Goal: Task Accomplishment & Management: Manage account settings

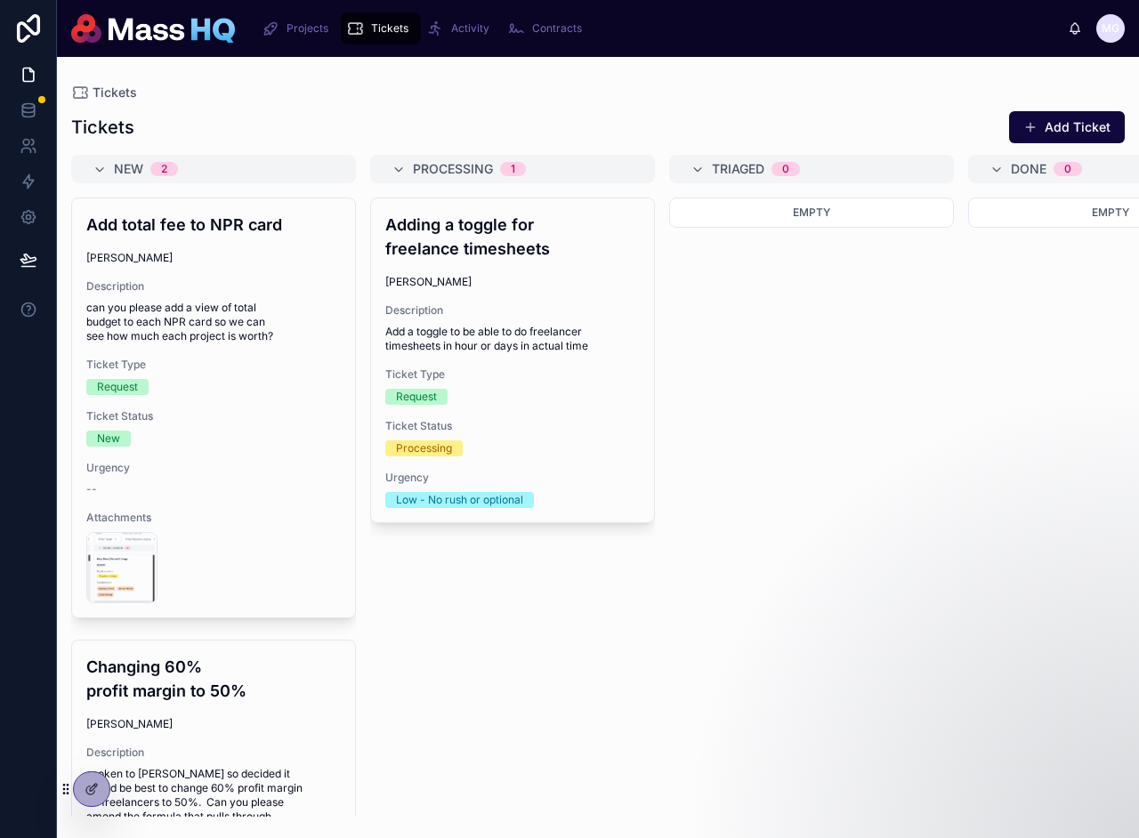
click at [568, 94] on div "Tickets" at bounding box center [597, 92] width 1053 height 14
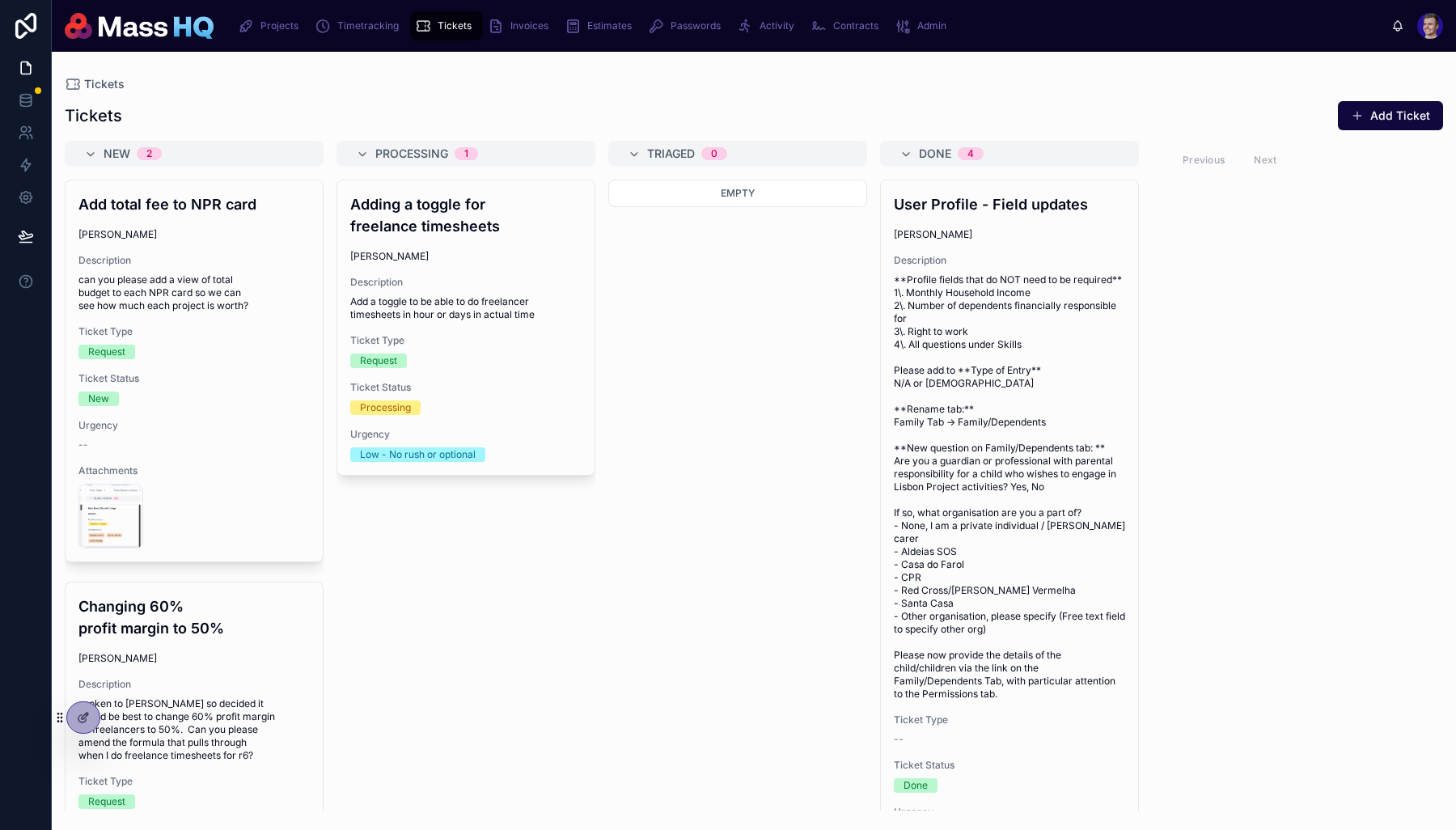
click at [668, 9] on div "Projects Timetracking Tickets Invoices Estimates Passwords Activity Contracts A…" at bounding box center [808, 25] width 1165 height 35
click at [668, 18] on div "Passwords" at bounding box center [688, 25] width 79 height 25
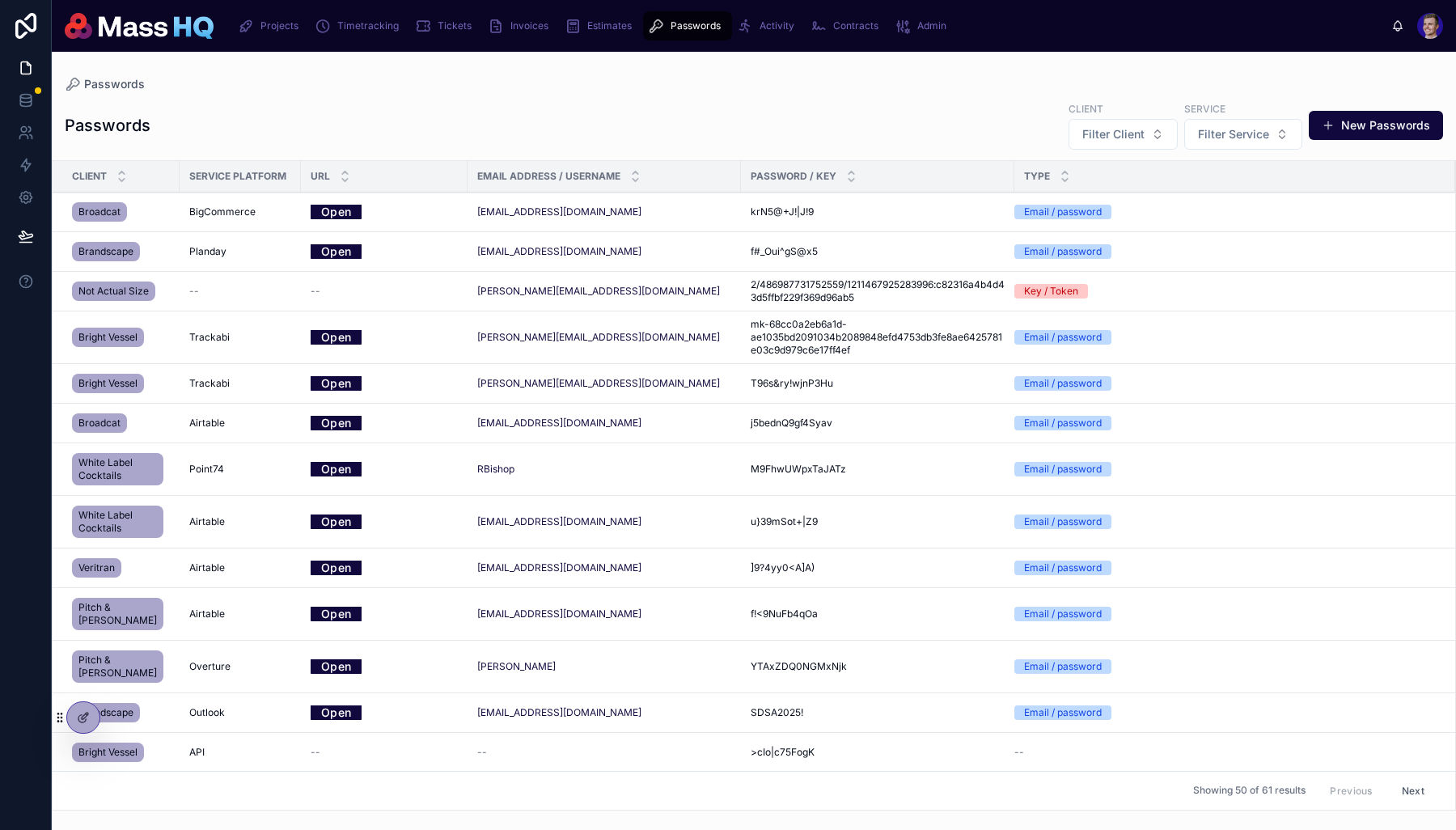
click at [1117, 128] on span "Filter Client" at bounding box center [1113, 135] width 62 height 16
type input "***"
click at [1077, 192] on div "Broadcat" at bounding box center [1126, 199] width 225 height 25
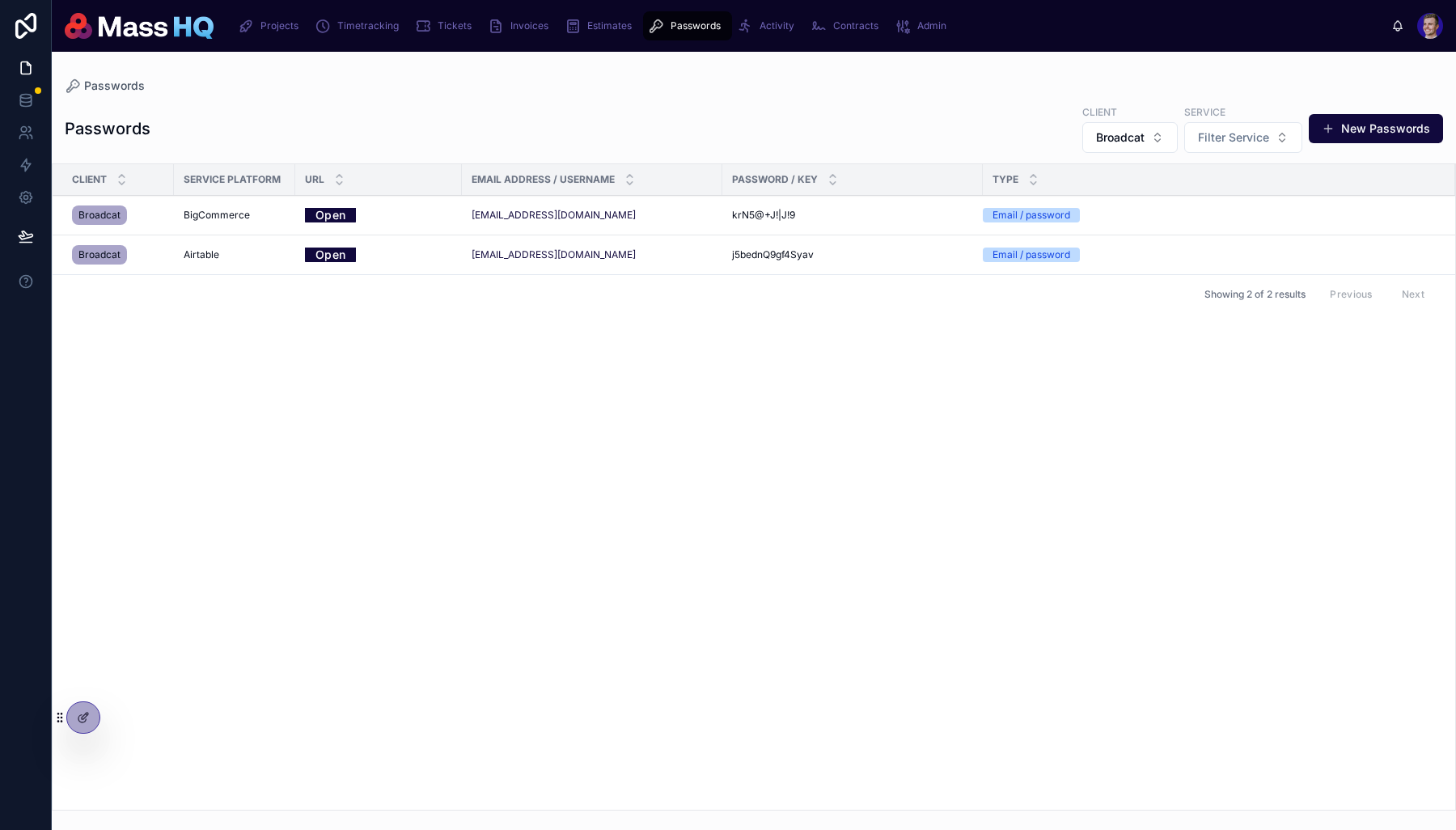
click at [943, 121] on div "Passwords Client Broadcat Service Filter Service New Passwords" at bounding box center [754, 128] width 1379 height 50
click at [274, 214] on div "BigCommerce" at bounding box center [235, 215] width 102 height 13
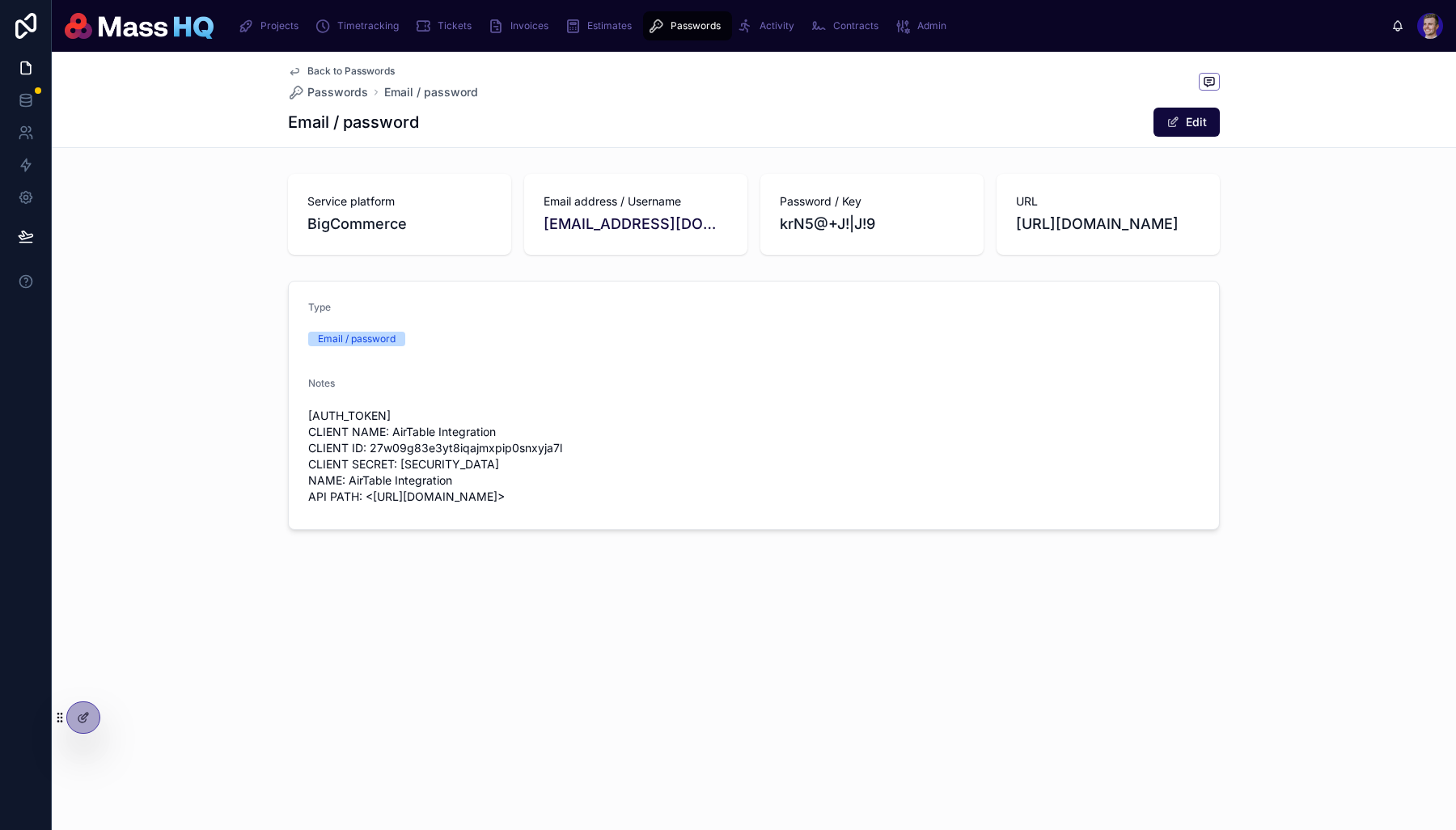
click at [651, 530] on div "Type Email / password Notes ACCESS TOKEN: g8tgik1xwi24ijbbbtqyn71pbzstlap CLIEN…" at bounding box center [754, 405] width 932 height 249
click at [85, 716] on icon at bounding box center [85, 715] width 6 height 6
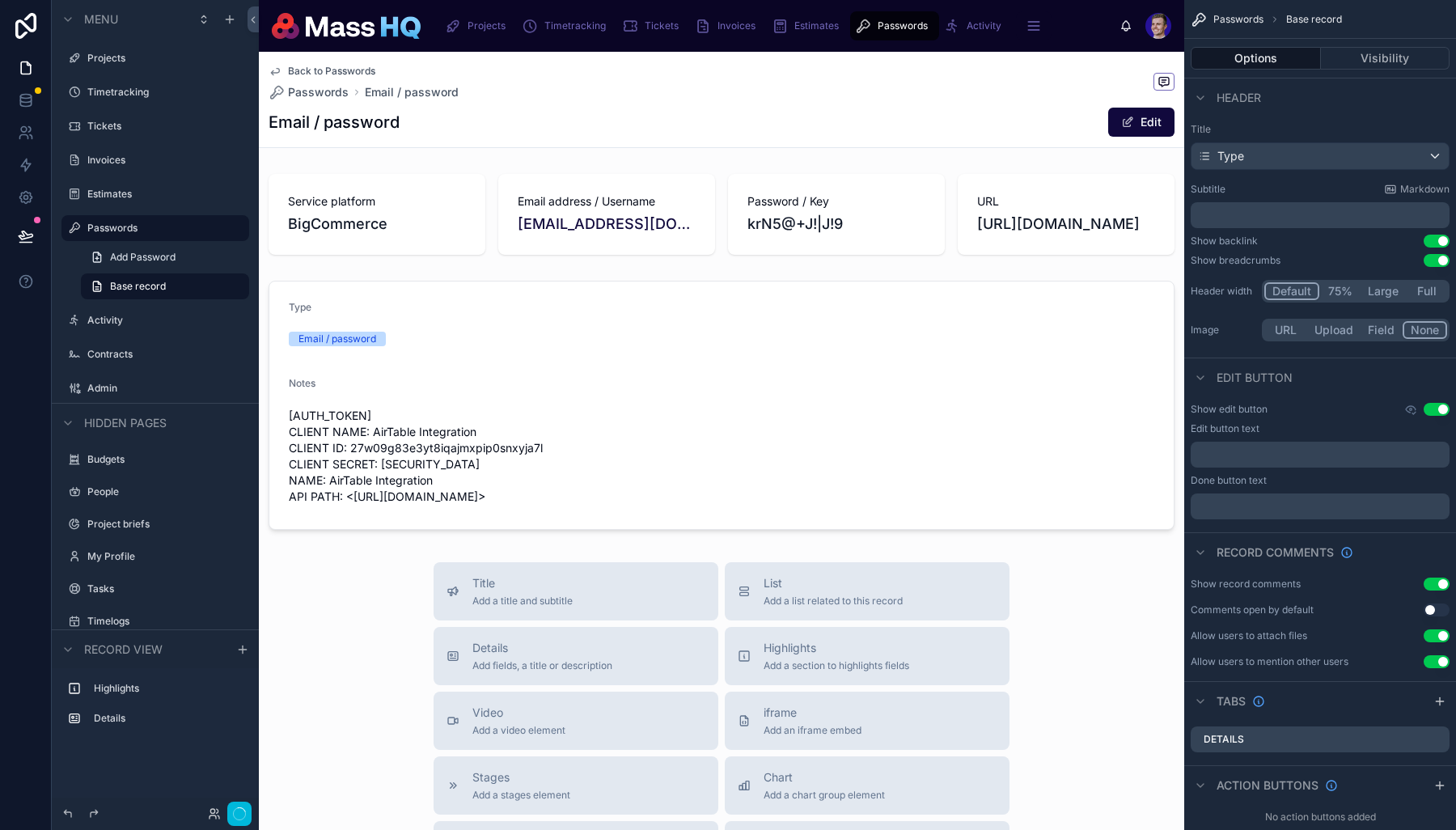
click at [817, 496] on div at bounding box center [722, 405] width 926 height 262
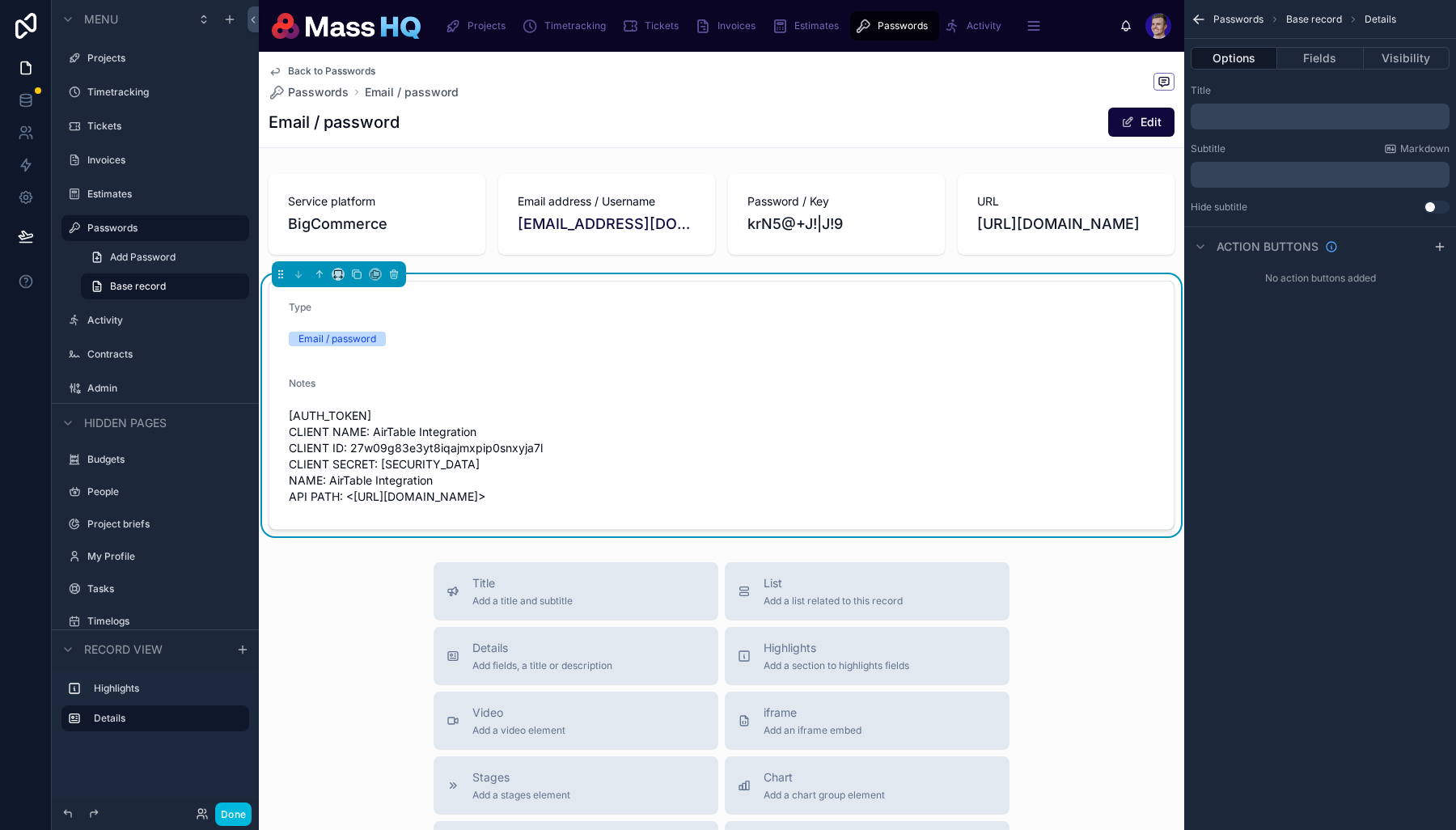
click at [1168, 48] on button "Fields" at bounding box center [1320, 58] width 85 height 23
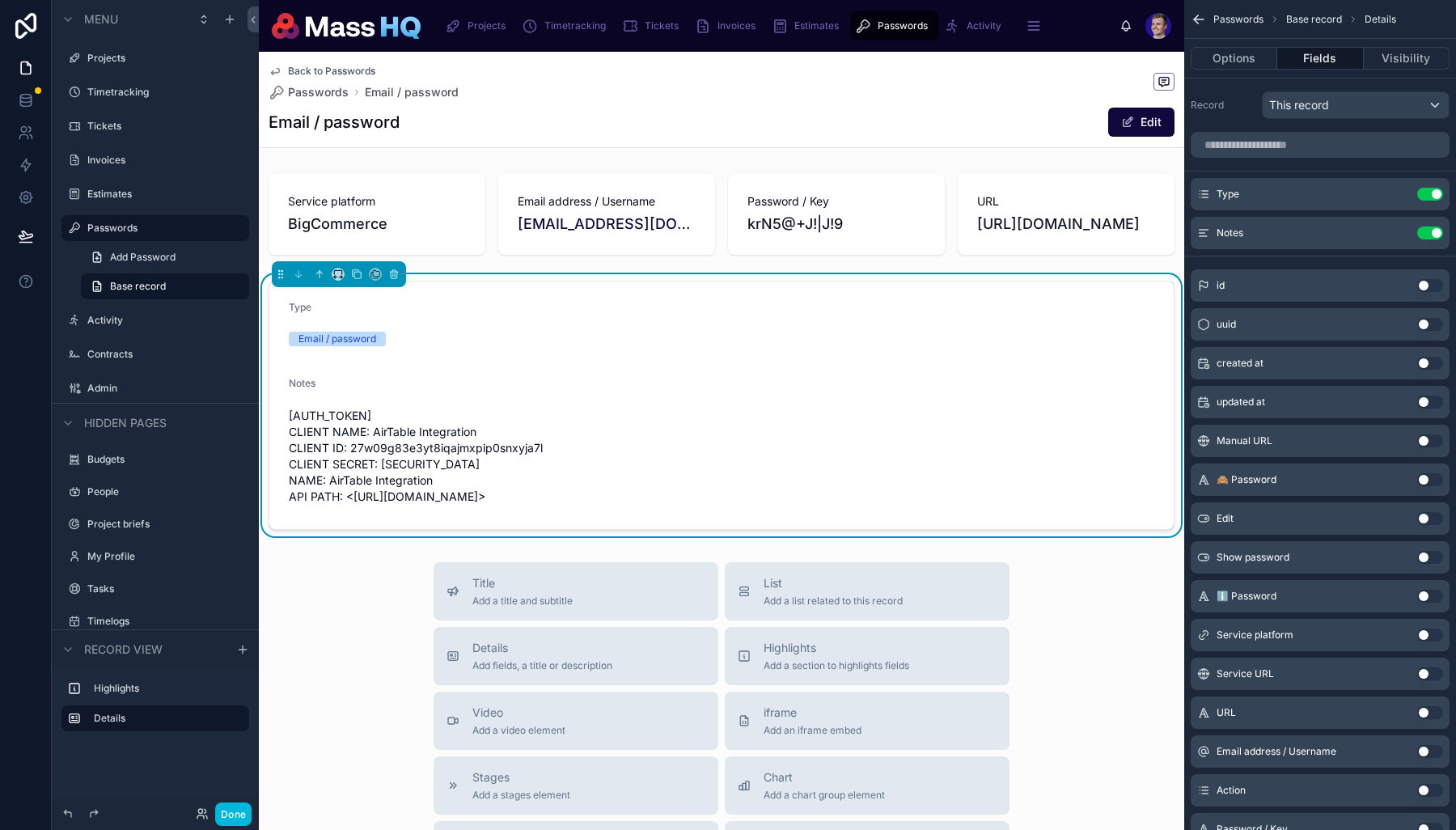
click at [0, 0] on button "scrollable content" at bounding box center [0, 0] width 0 height 0
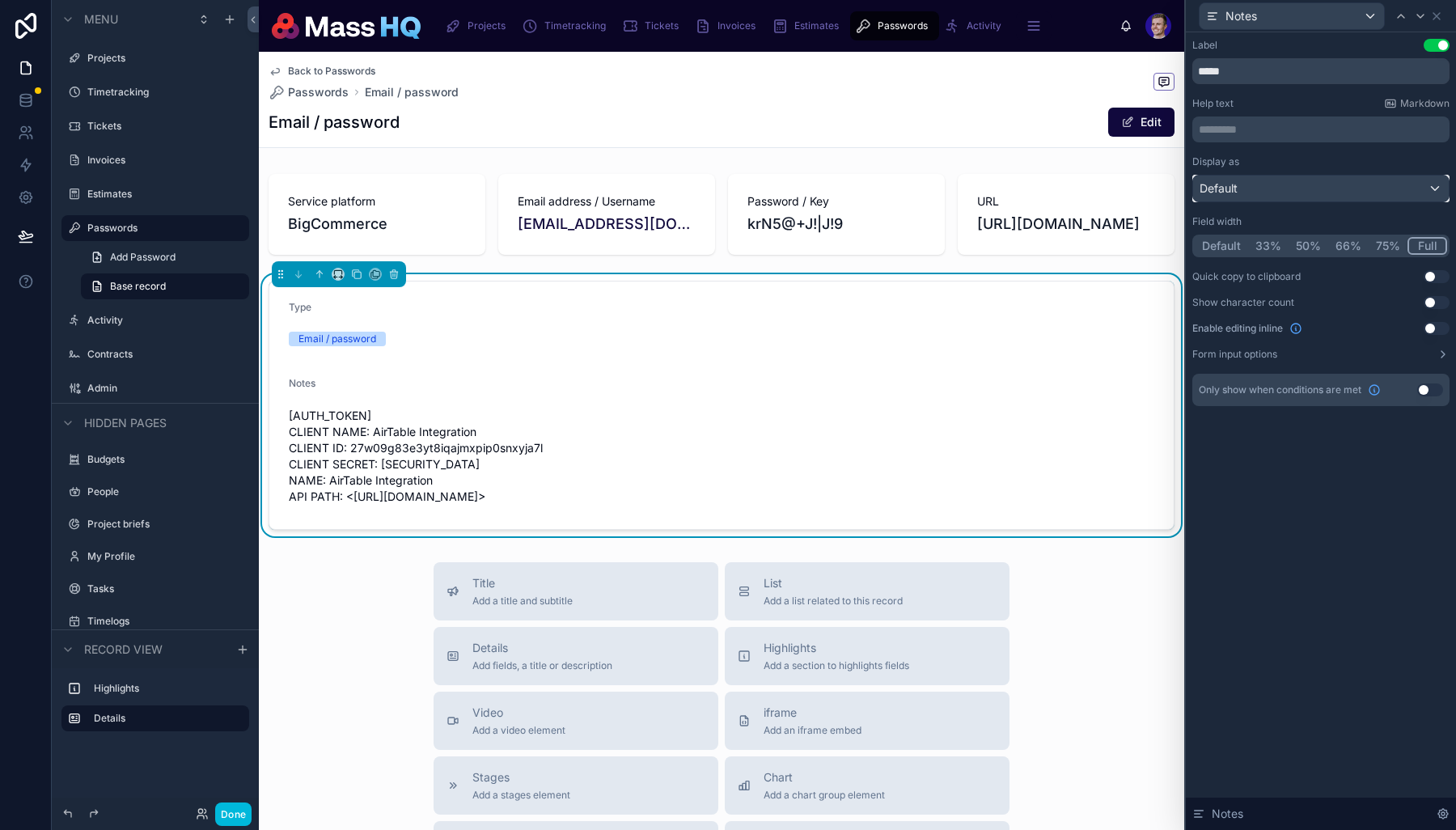
click at [1168, 197] on div "Default" at bounding box center [1320, 188] width 256 height 25
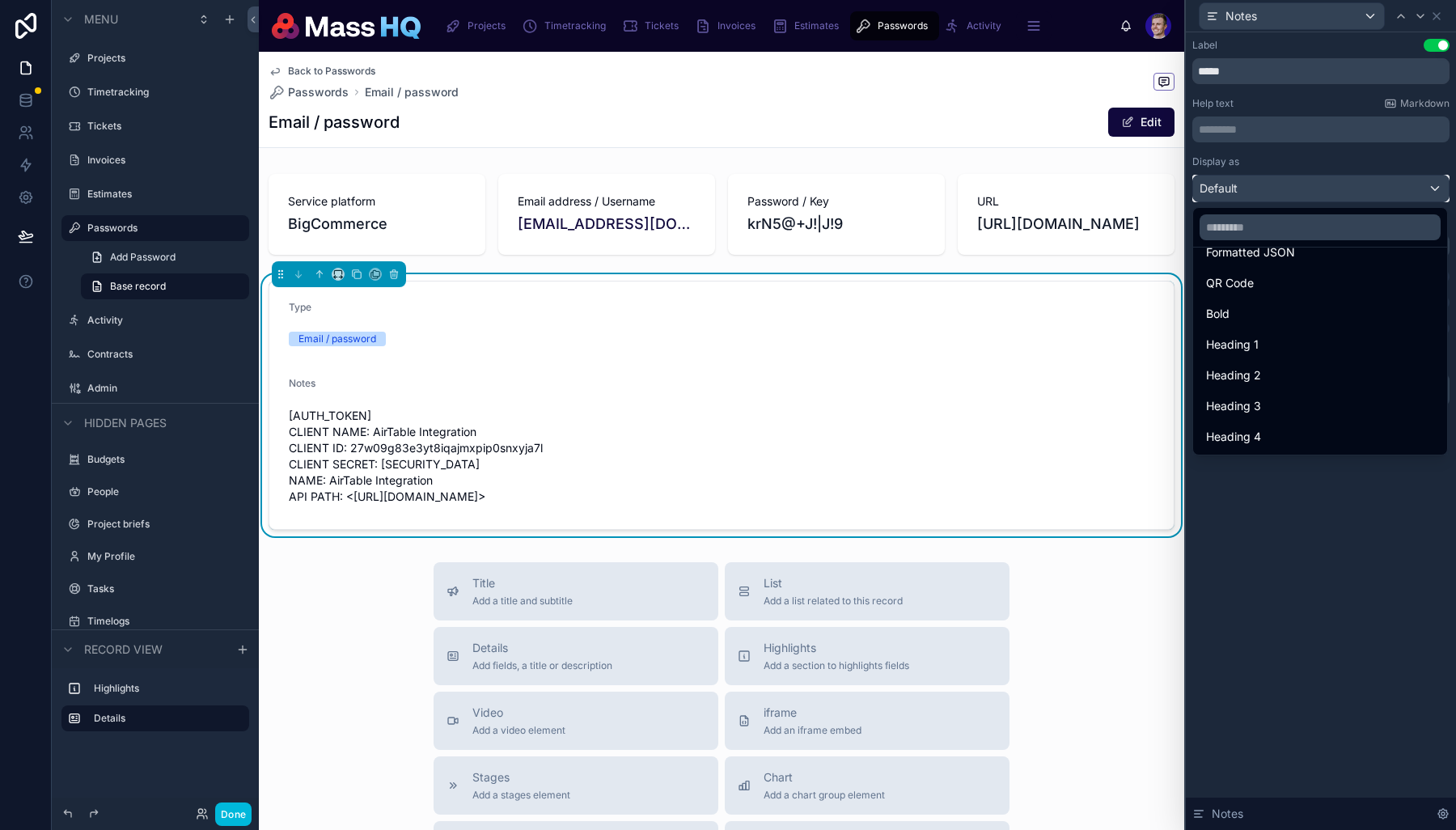
scroll to position [144, 0]
click at [1168, 263] on span "Markdown" at bounding box center [1234, 254] width 56 height 19
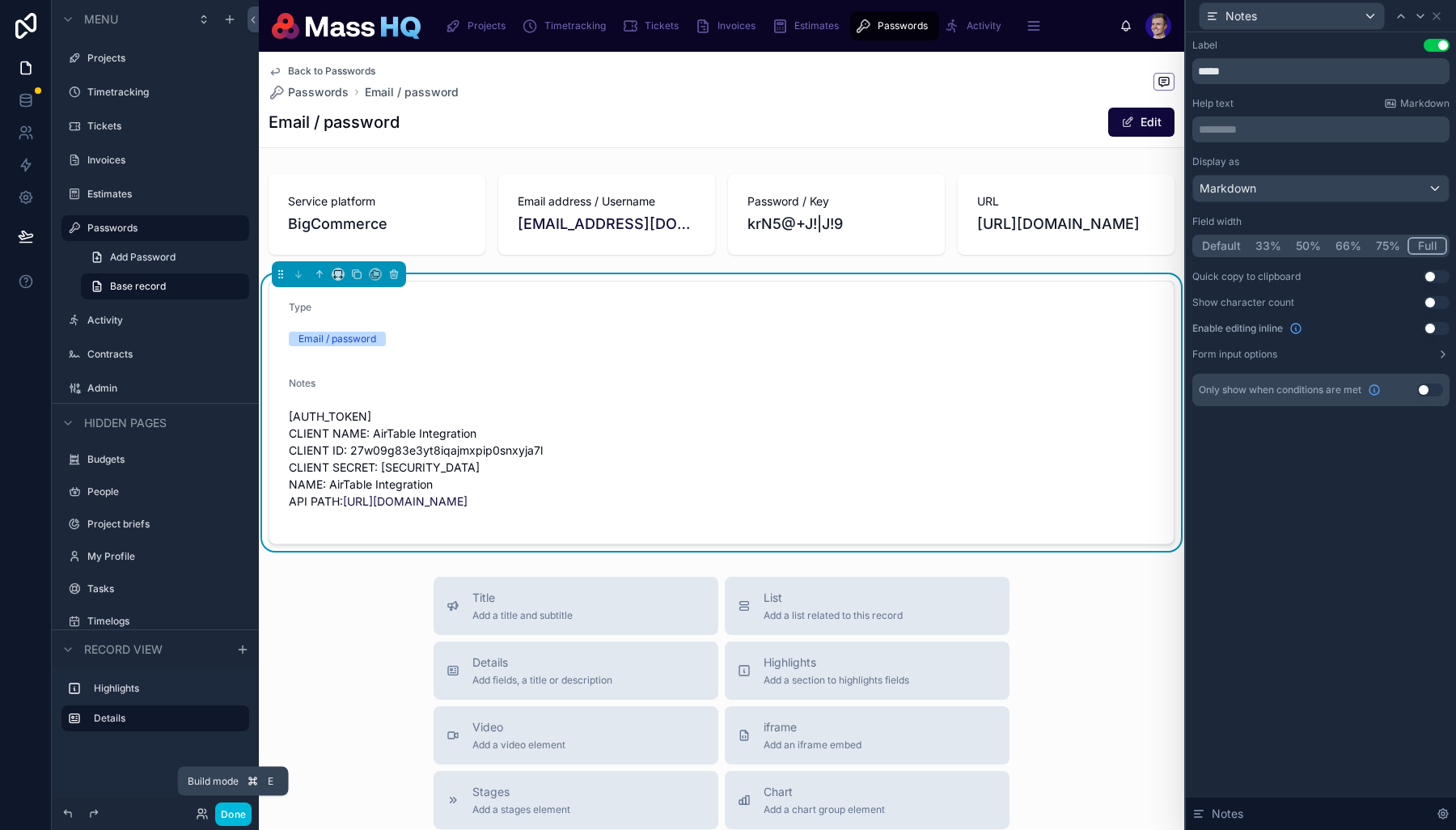
click at [243, 783] on button "Done" at bounding box center [234, 814] width 36 height 24
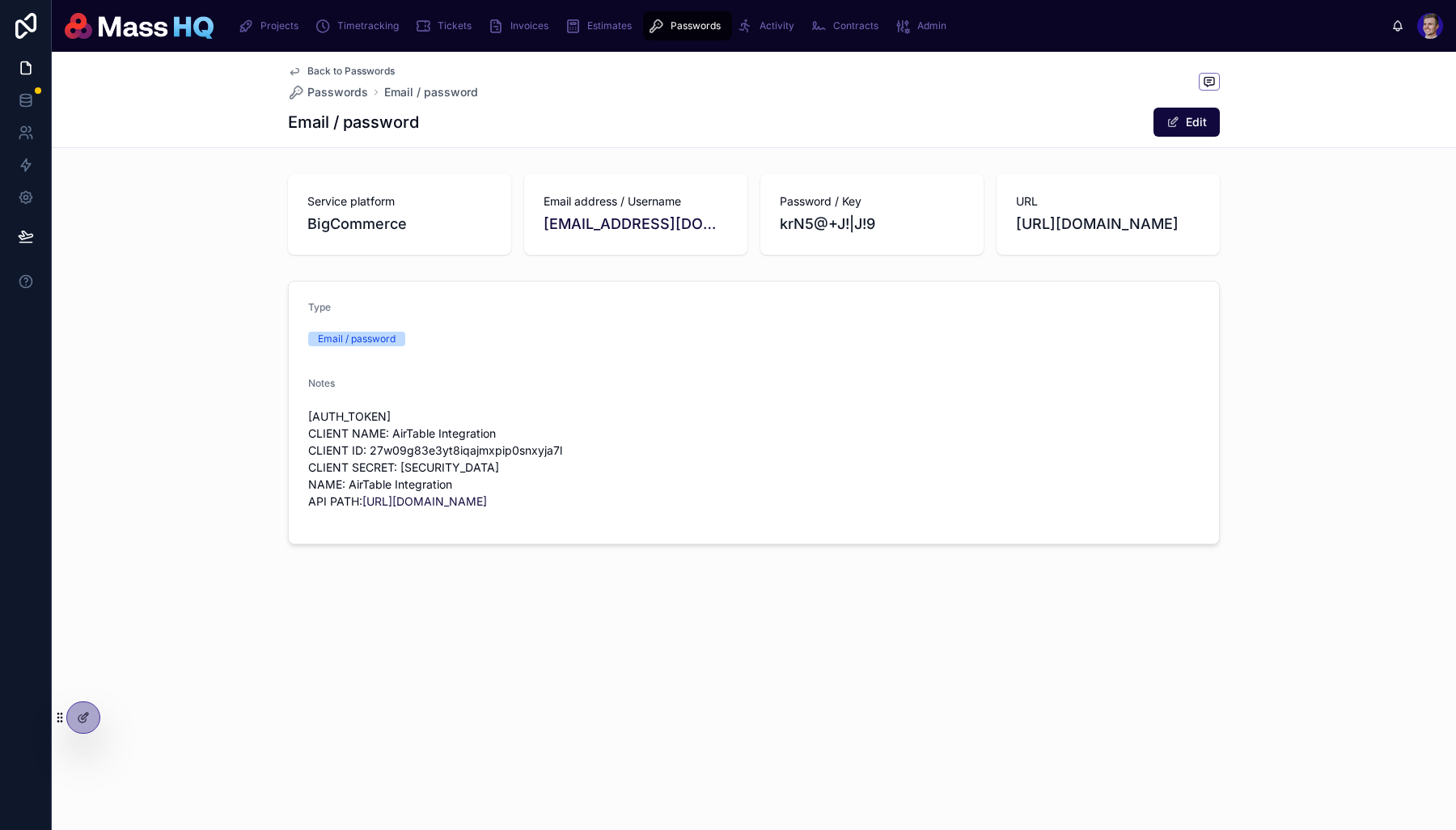
click at [172, 261] on div "Service platform BigCommerce Email address / Username broadcat@hellomass.co Pas…" at bounding box center [754, 214] width 1404 height 94
click at [267, 5] on div "Projects Timetracking Tickets Invoices Estimates Passwords Activity Contracts A…" at bounding box center [754, 25] width 1404 height 52
click at [267, 25] on span "Projects" at bounding box center [279, 25] width 38 height 13
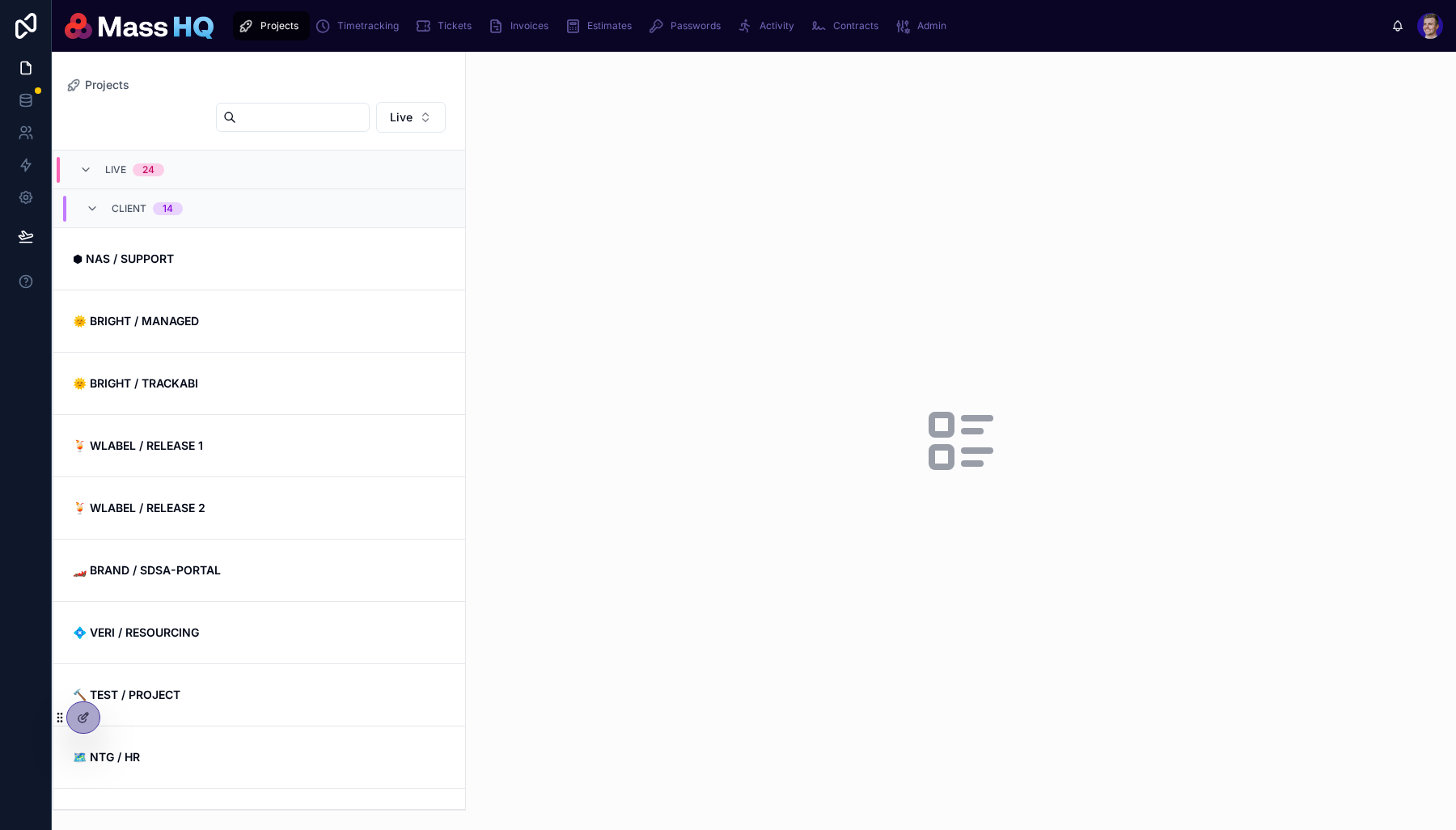
click at [348, 22] on span "Timetracking" at bounding box center [368, 25] width 62 height 13
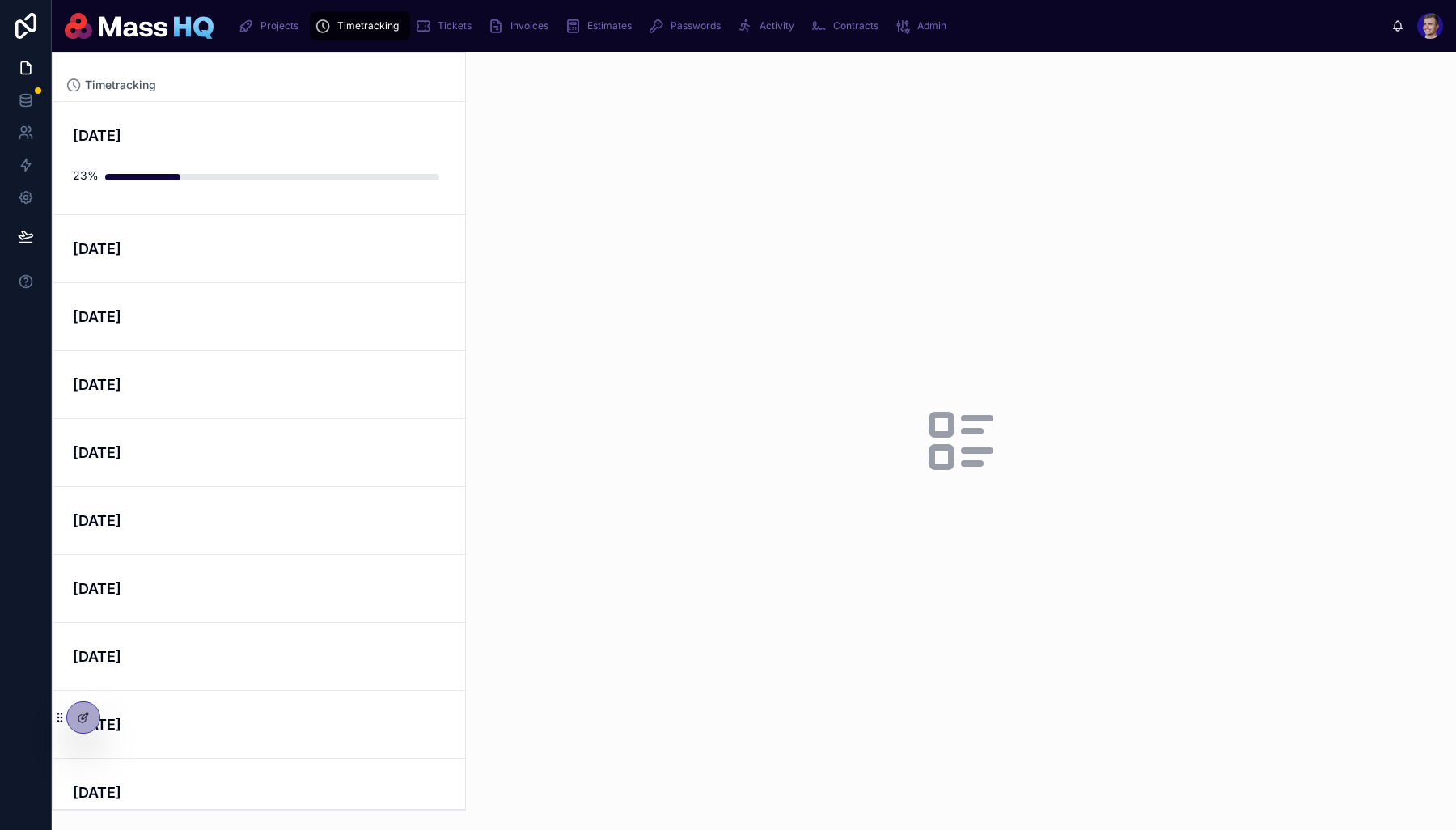
click at [342, 149] on div "October 2025 23%" at bounding box center [259, 158] width 373 height 67
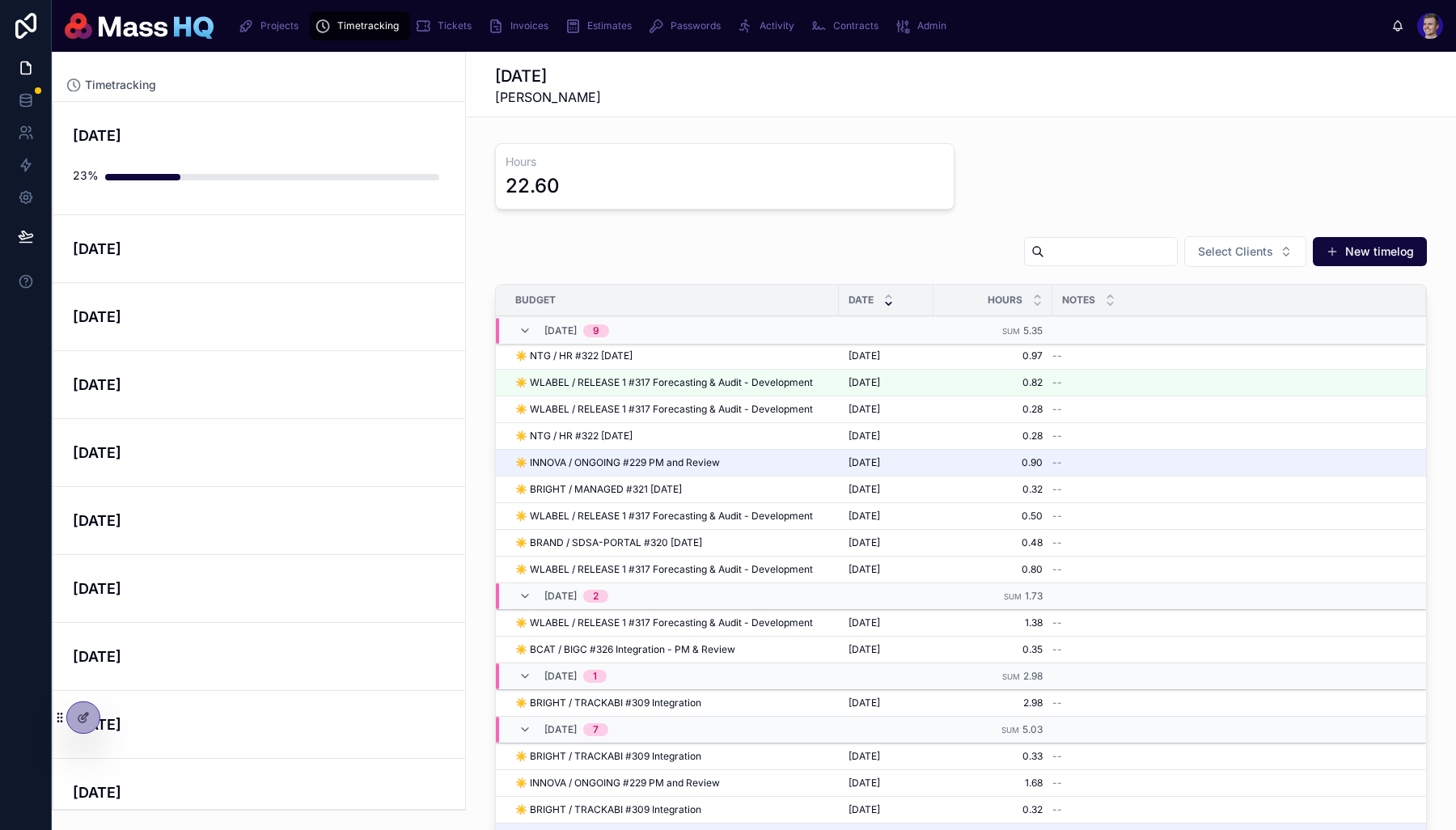
click at [1168, 254] on span "Select Clients" at bounding box center [1235, 252] width 75 height 16
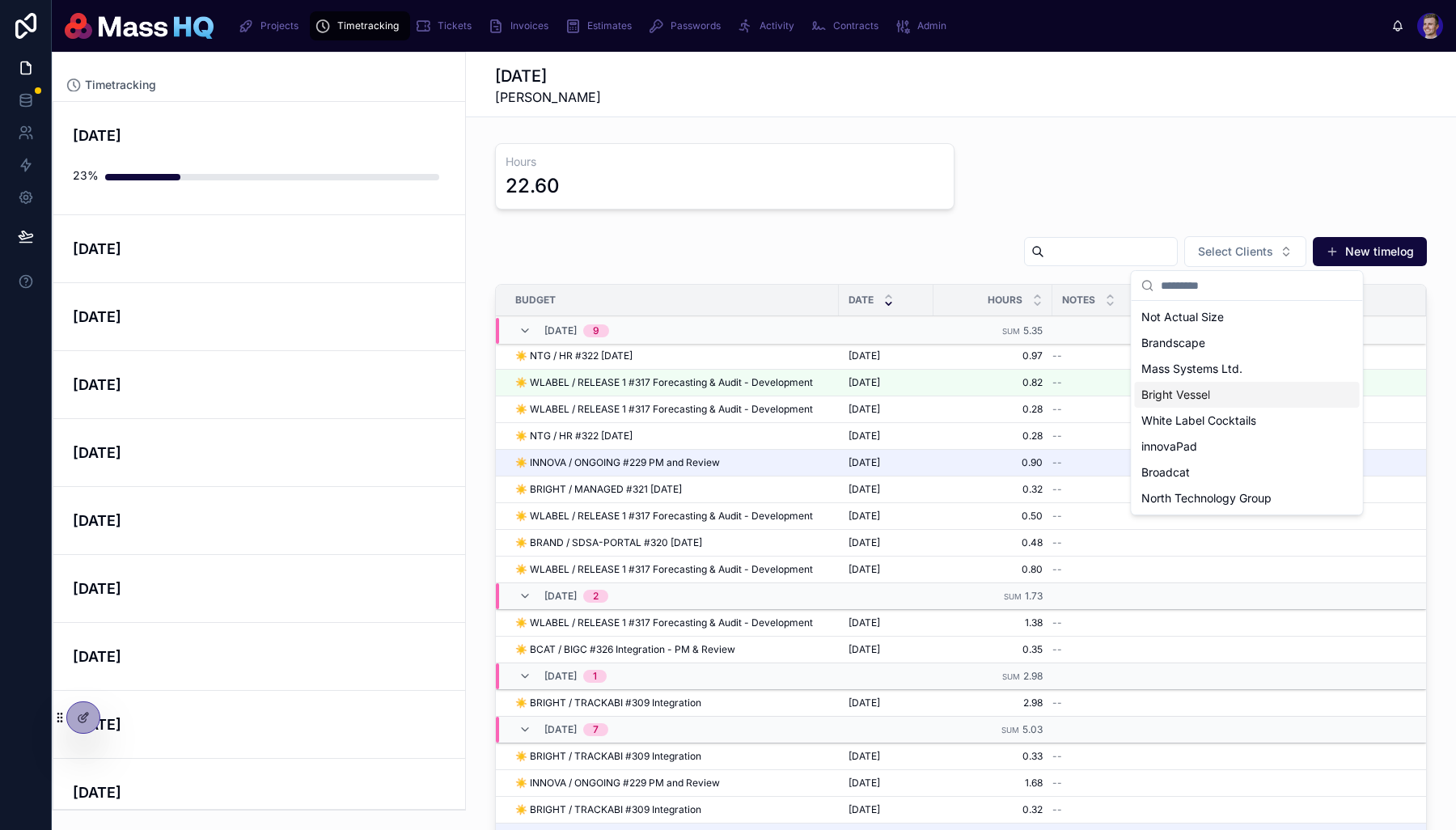
click at [85, 705] on div at bounding box center [84, 717] width 33 height 31
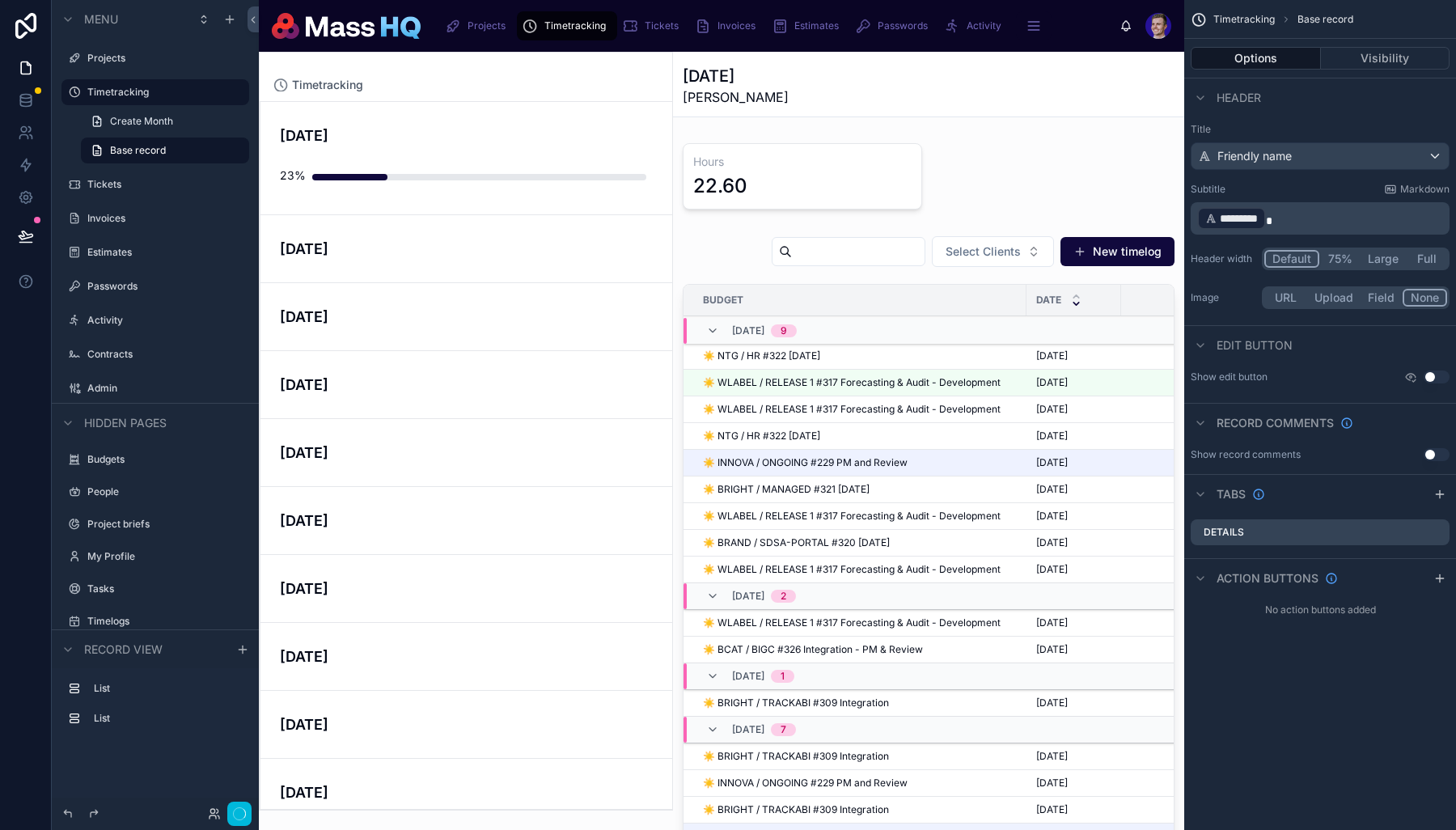
click at [937, 266] on div at bounding box center [929, 575] width 511 height 692
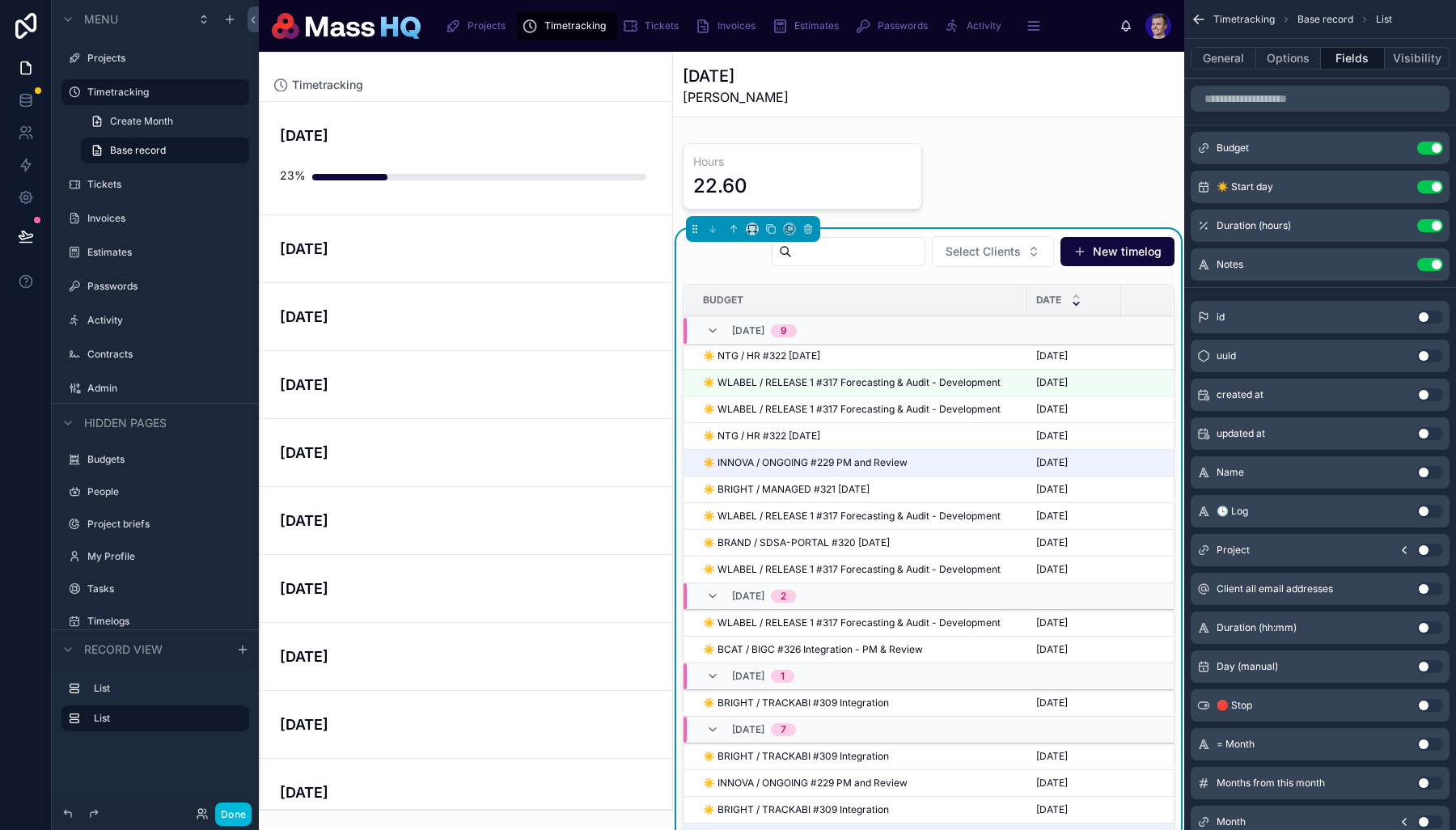
click at [937, 266] on button "Select Clients" at bounding box center [993, 252] width 122 height 31
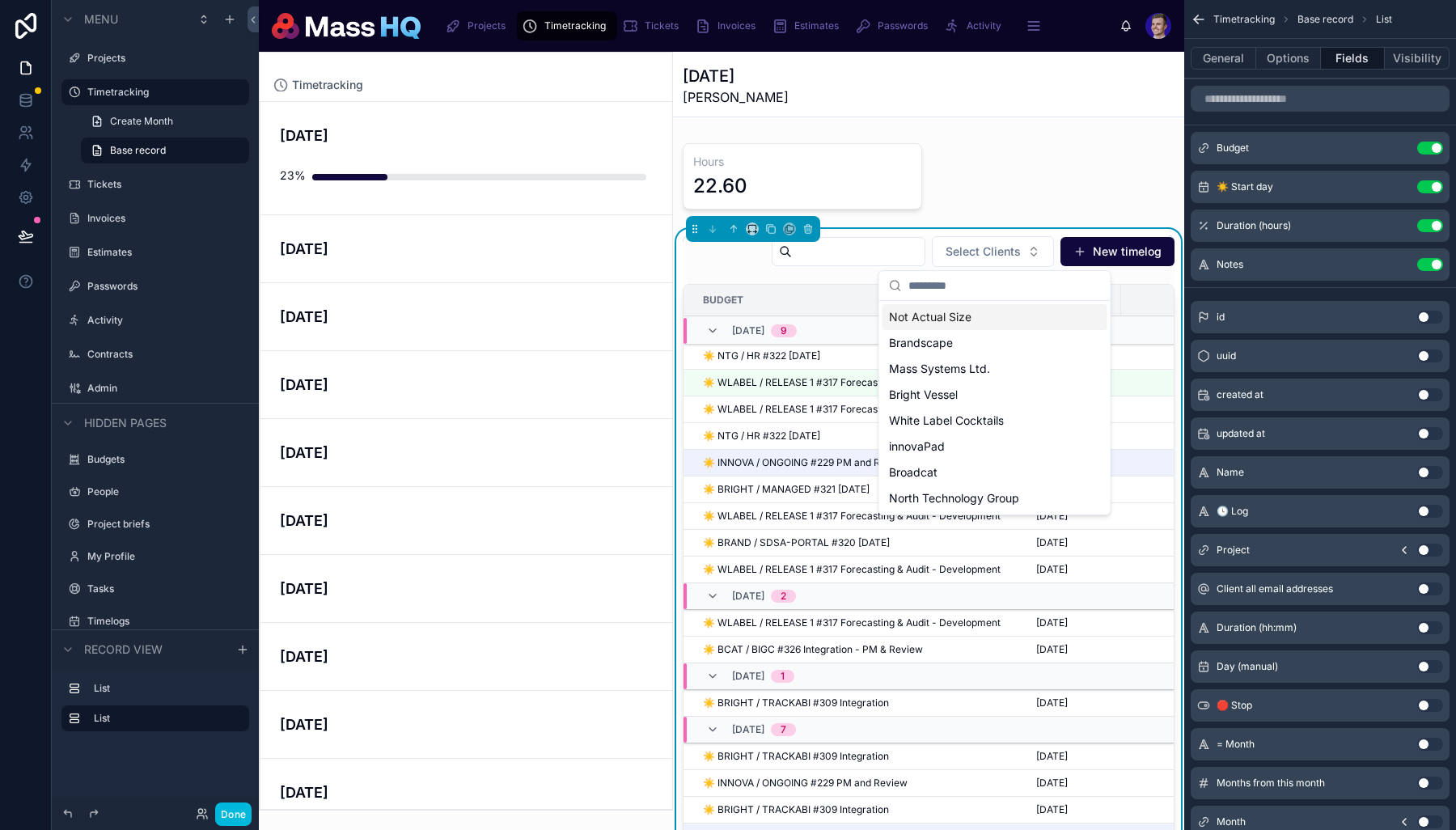
click at [949, 261] on button "Select Clients" at bounding box center [993, 252] width 122 height 31
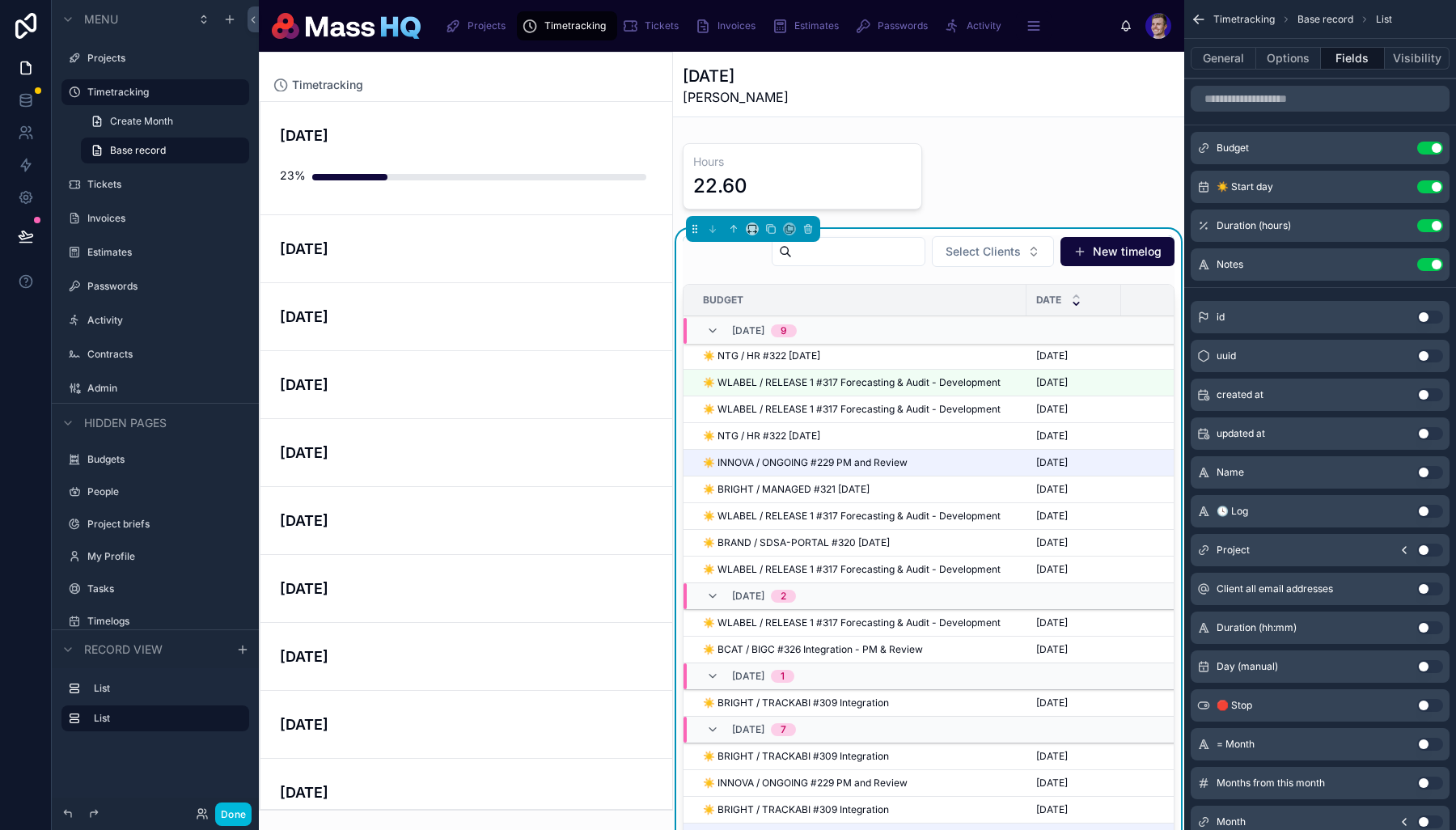
click at [893, 175] on div at bounding box center [929, 175] width 511 height 79
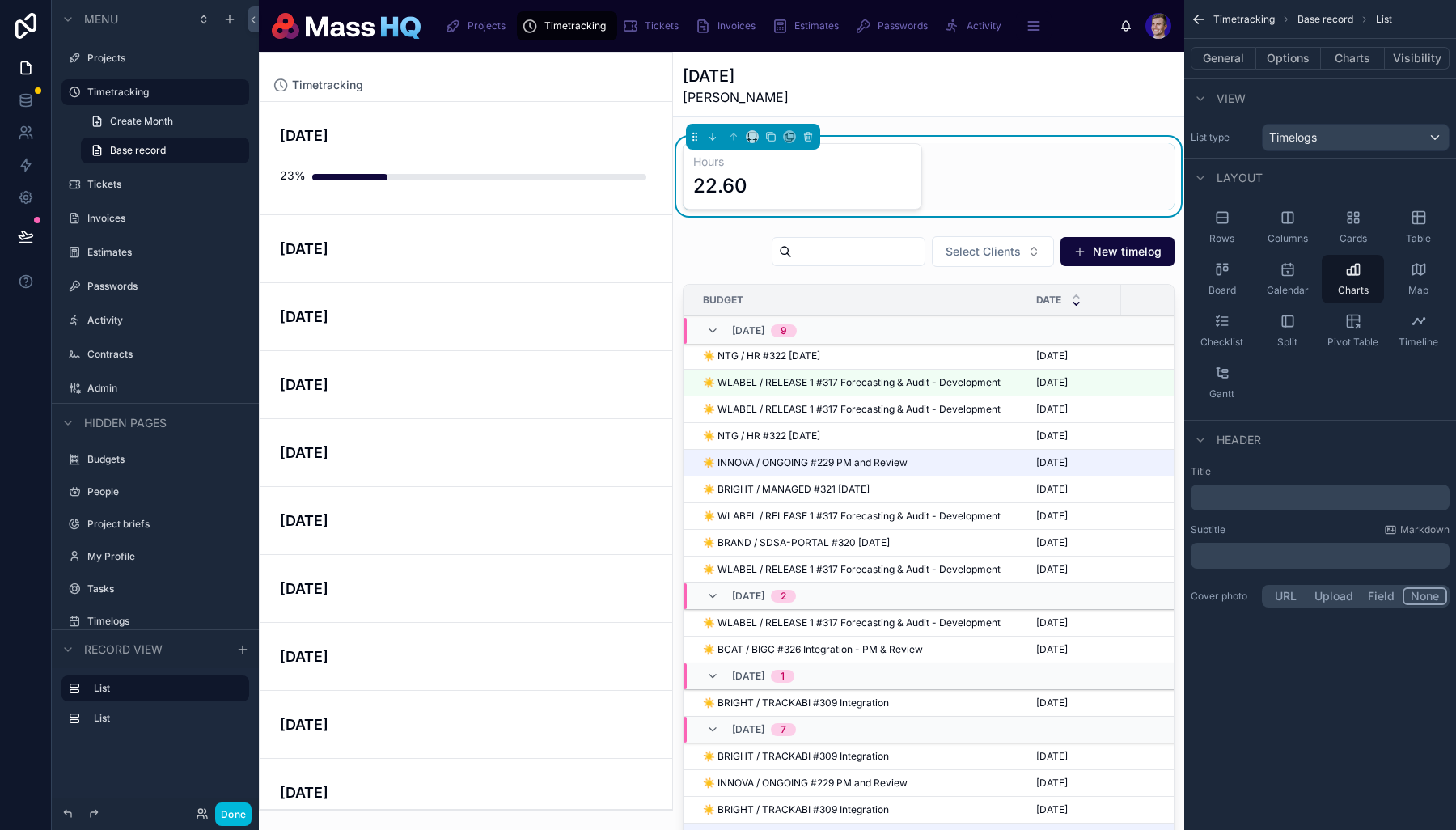
click at [1168, 56] on button "Options" at bounding box center [1288, 58] width 65 height 23
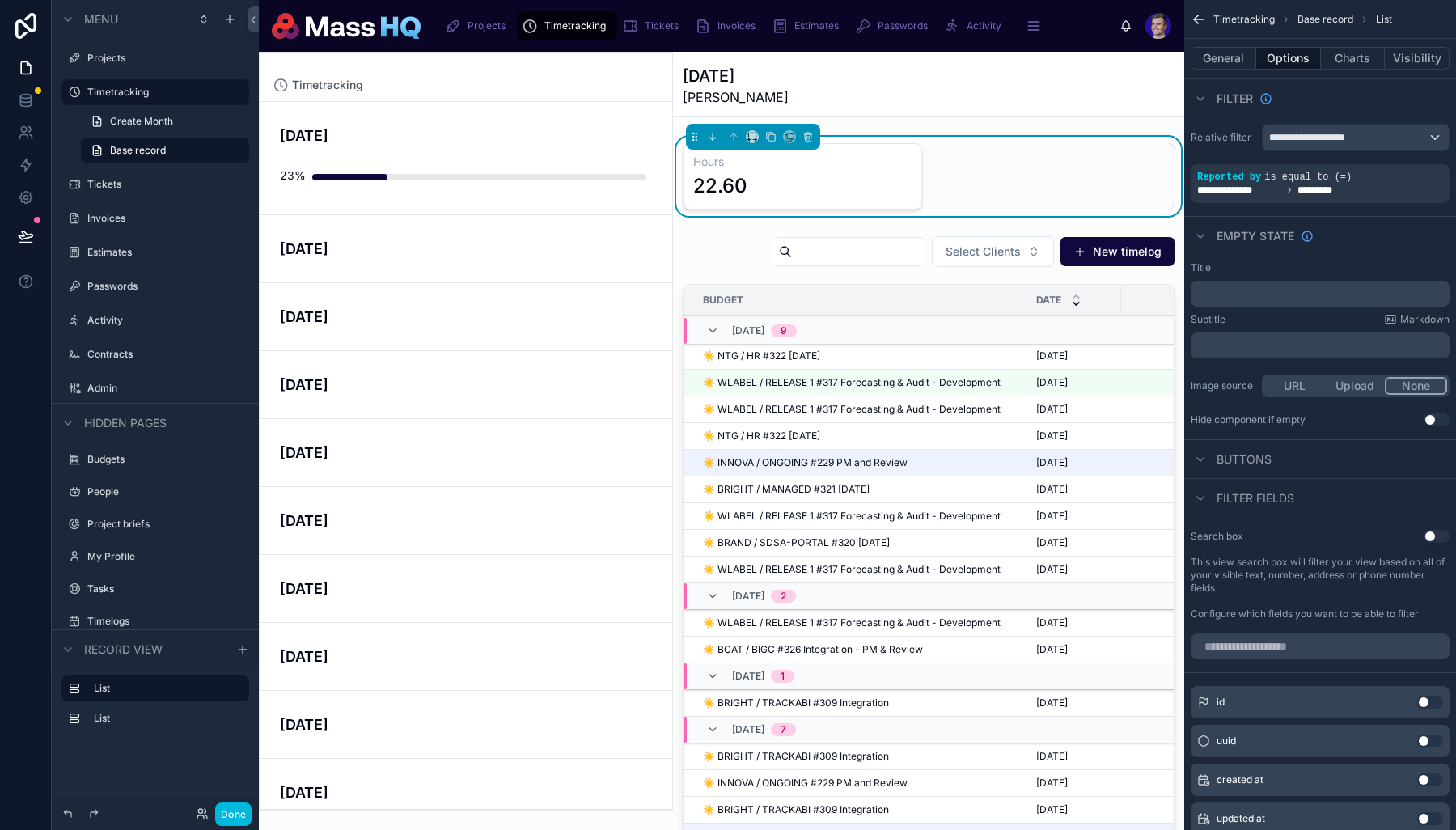
click at [1168, 56] on button "Options" at bounding box center [1288, 58] width 65 height 23
click at [1168, 56] on button "Charts" at bounding box center [1353, 58] width 65 height 23
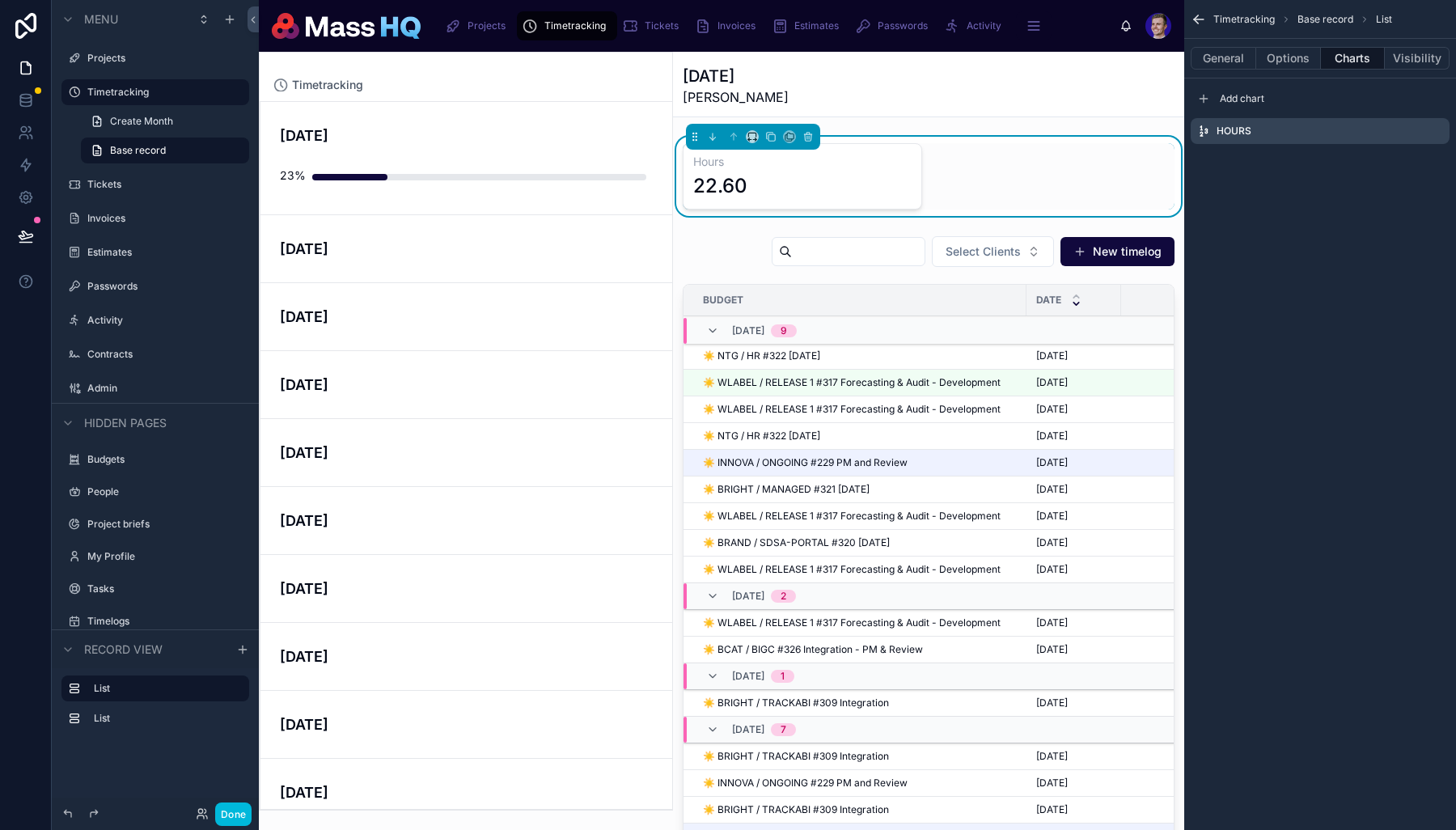
click at [0, 0] on icon "scrollable content" at bounding box center [0, 0] width 0 height 0
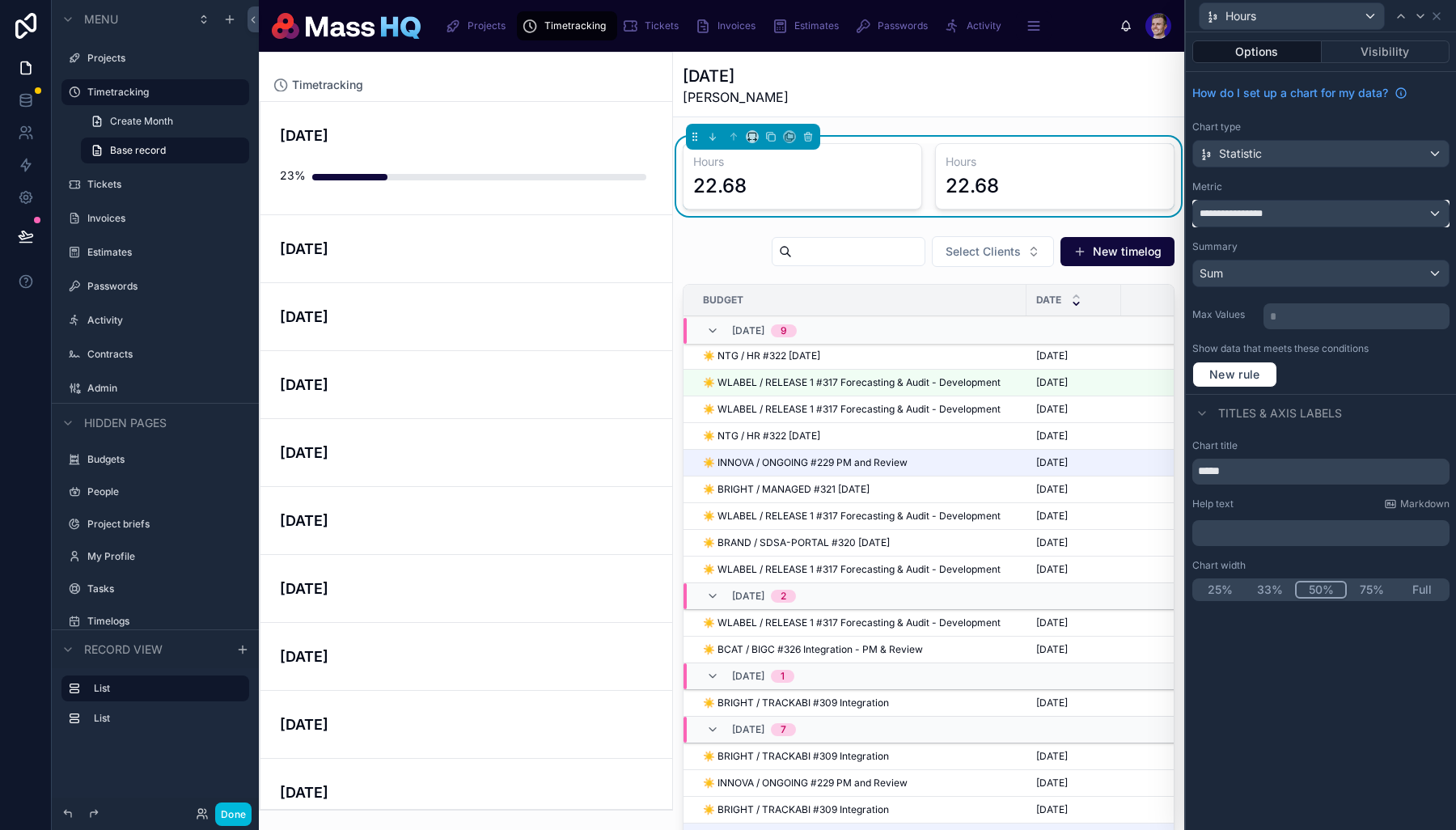
click at [1168, 208] on div "**********" at bounding box center [1320, 214] width 256 height 25
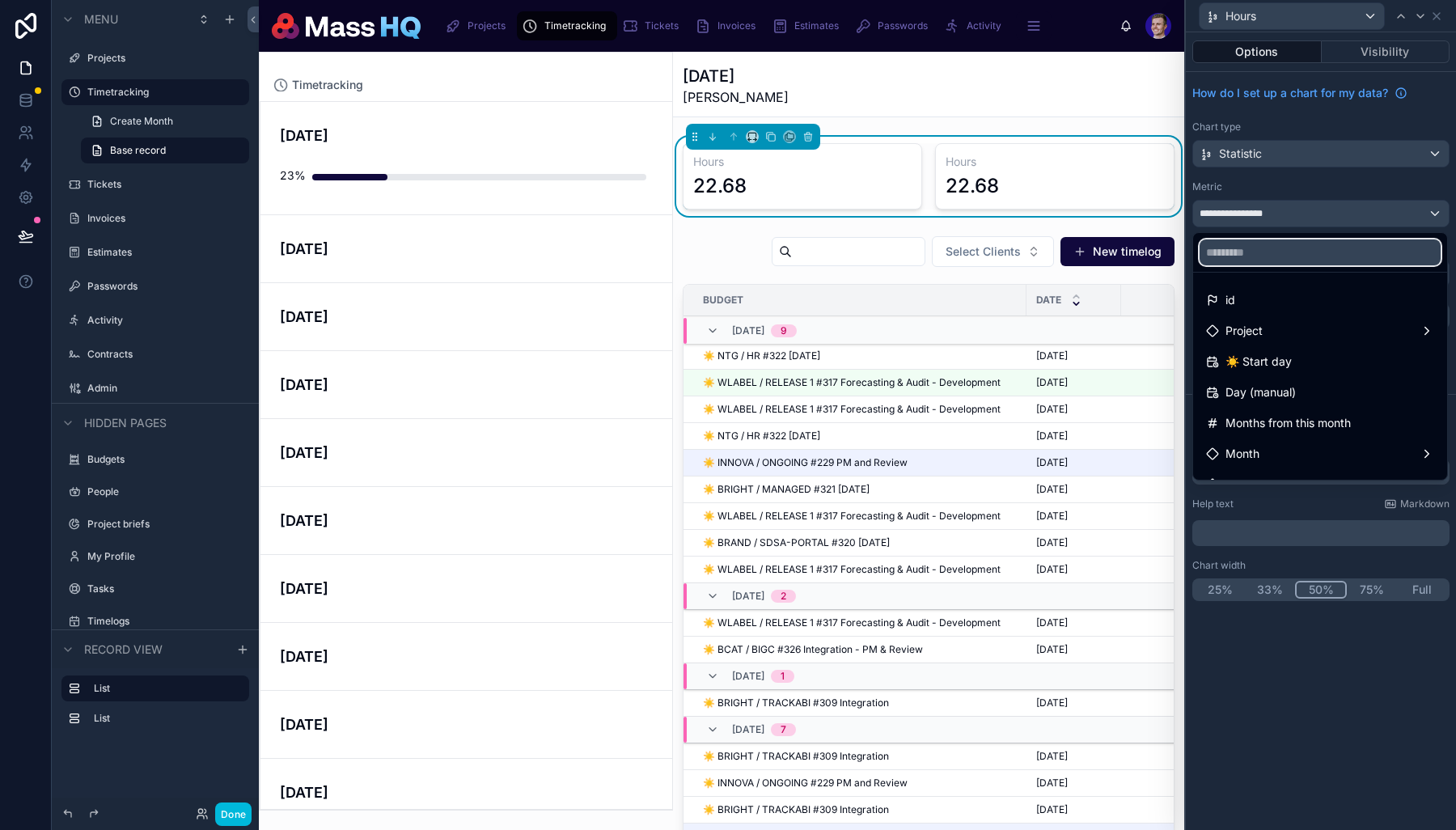
click at [1168, 255] on input "text" at bounding box center [1320, 252] width 241 height 25
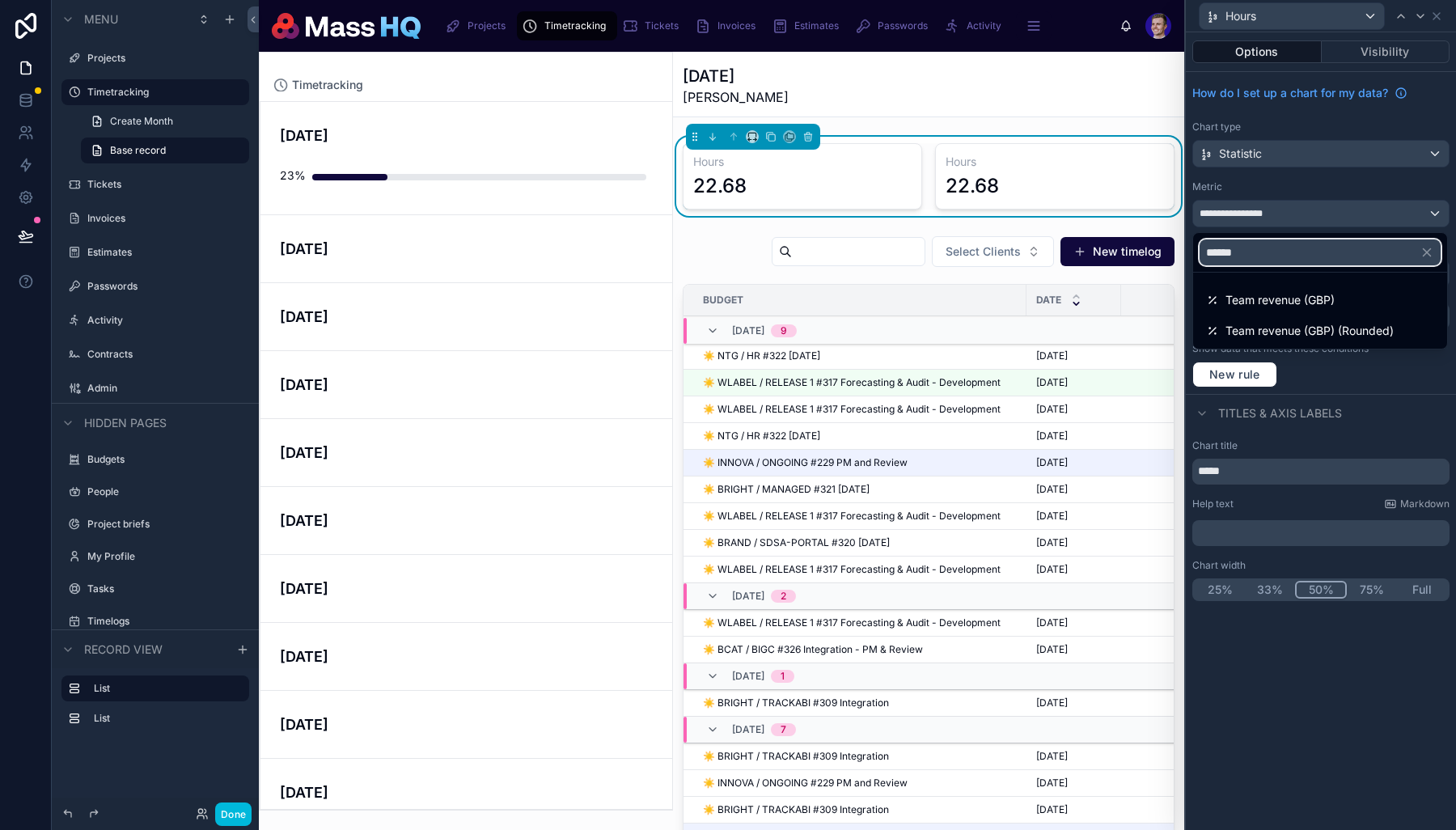
type input "******"
click at [1168, 306] on span "Team revenue (GBP)" at bounding box center [1280, 299] width 109 height 19
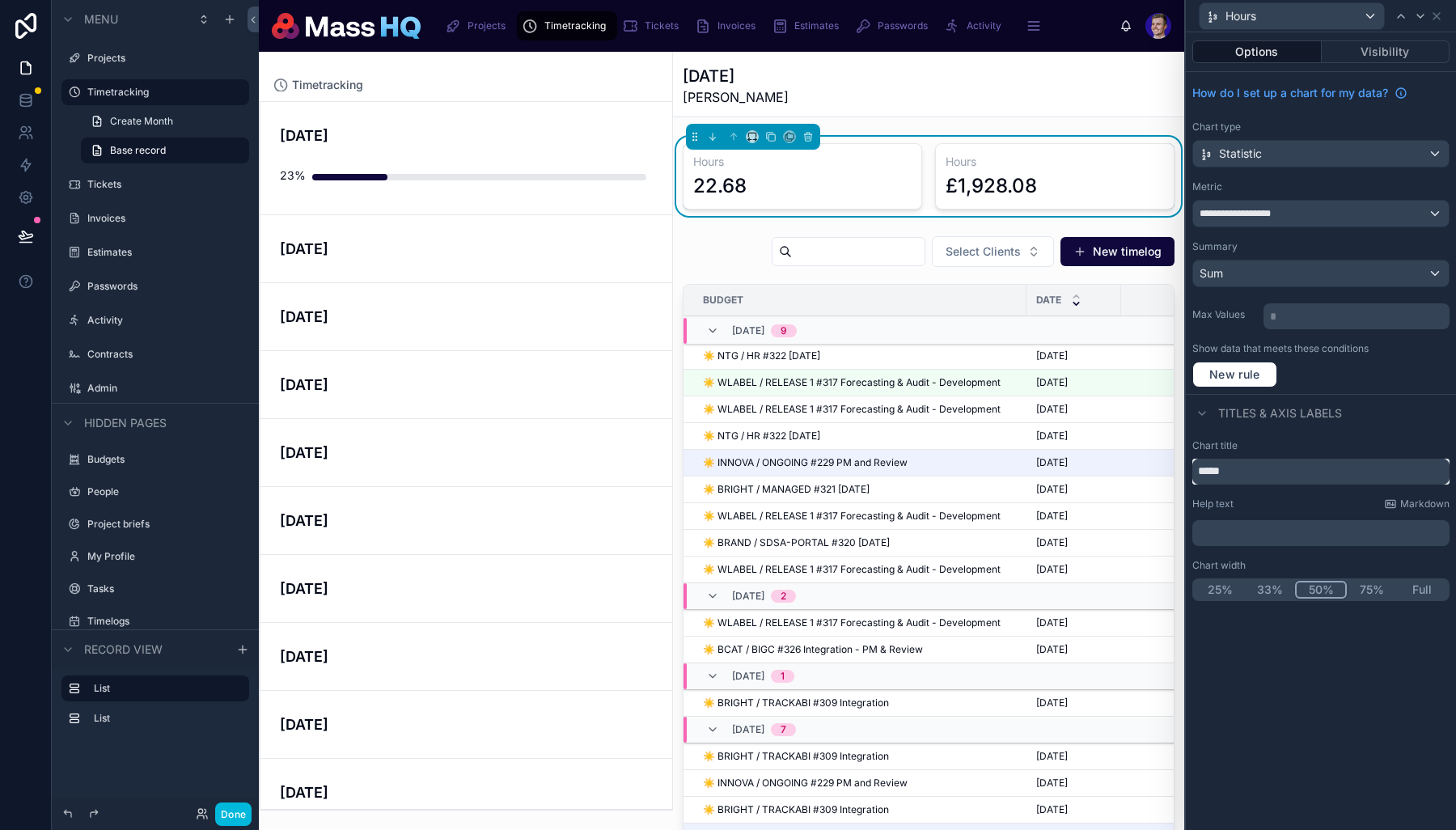
click at [1168, 470] on input "*****" at bounding box center [1320, 471] width 257 height 25
type input "****"
click at [1168, 747] on div "**********" at bounding box center [1320, 431] width 270 height 797
click at [1168, 18] on icon at bounding box center [1437, 16] width 13 height 13
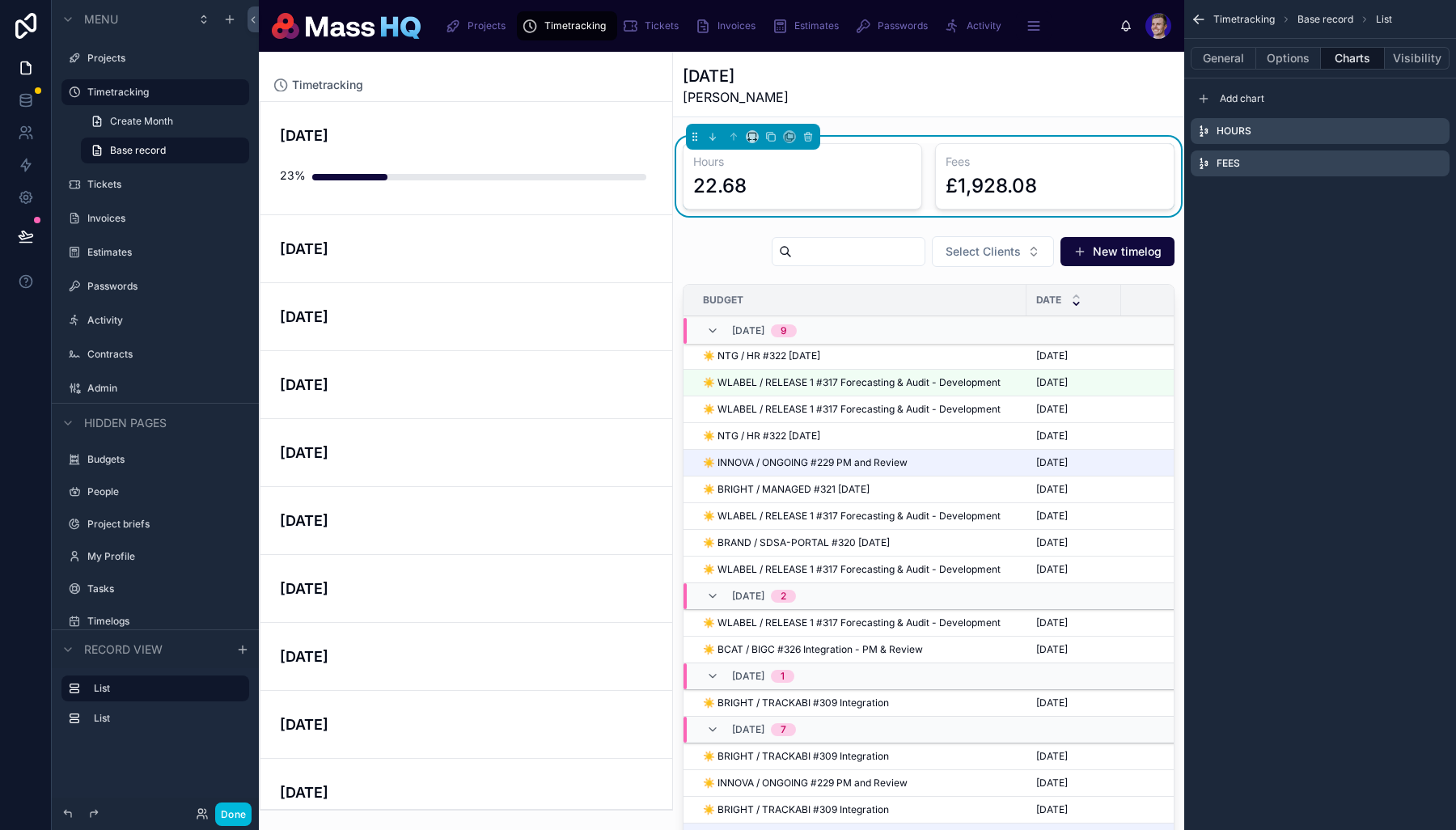
click at [1168, 54] on button "Options" at bounding box center [1288, 58] width 65 height 23
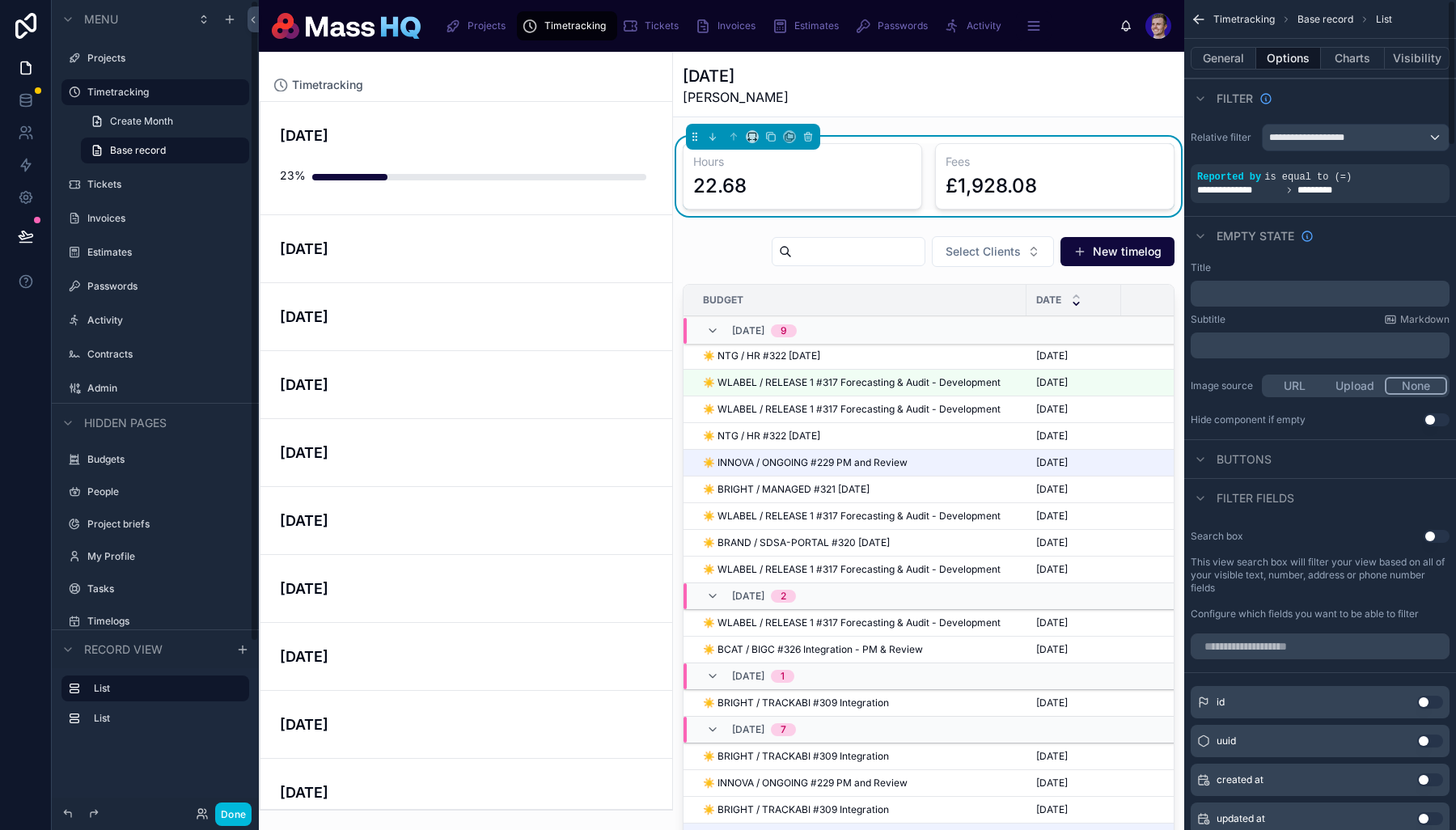
click at [1168, 53] on button "Charts" at bounding box center [1353, 58] width 65 height 23
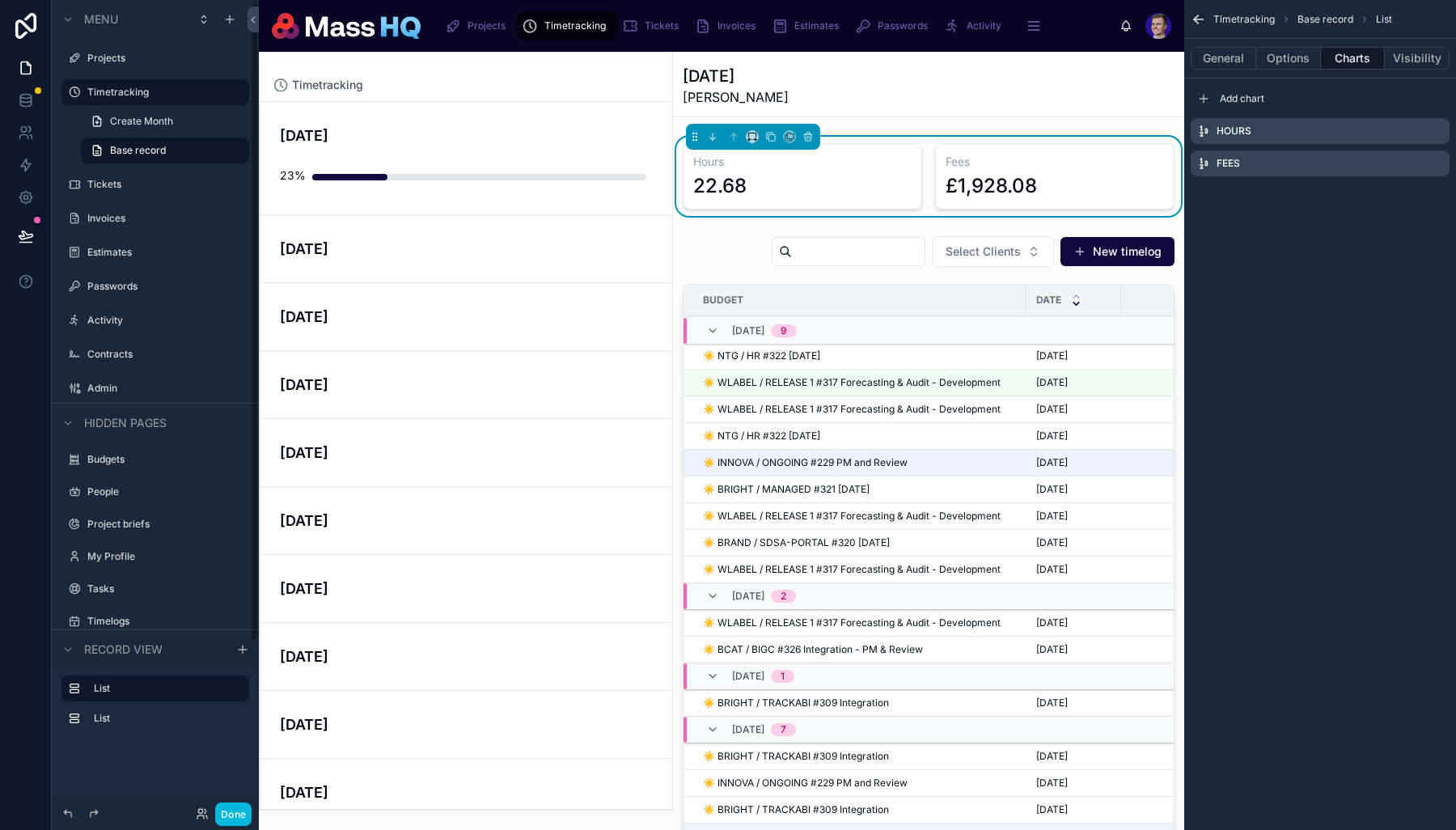
click at [236, 783] on button "Done" at bounding box center [234, 814] width 36 height 24
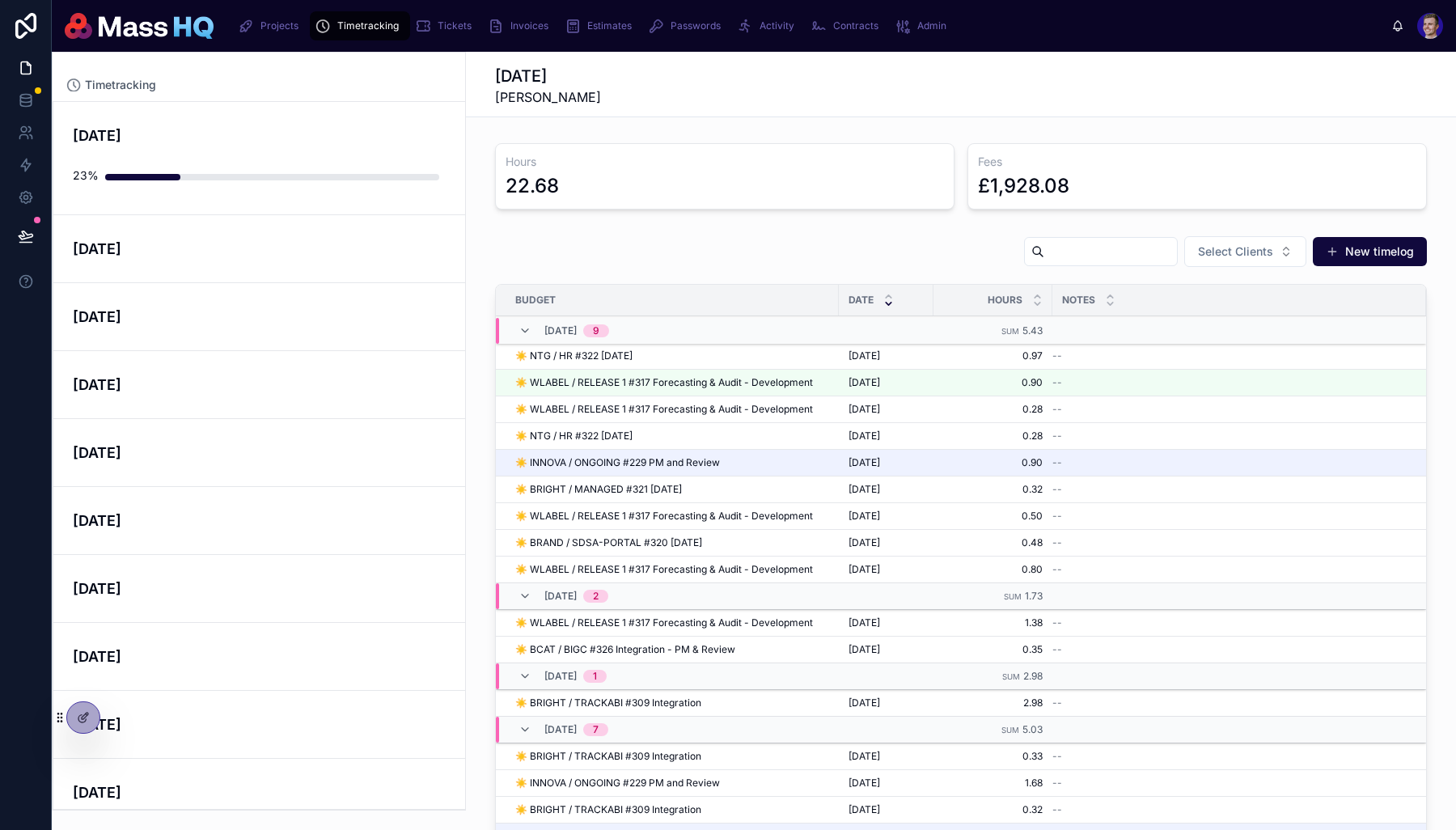
click at [314, 237] on link "September 2025" at bounding box center [259, 249] width 412 height 68
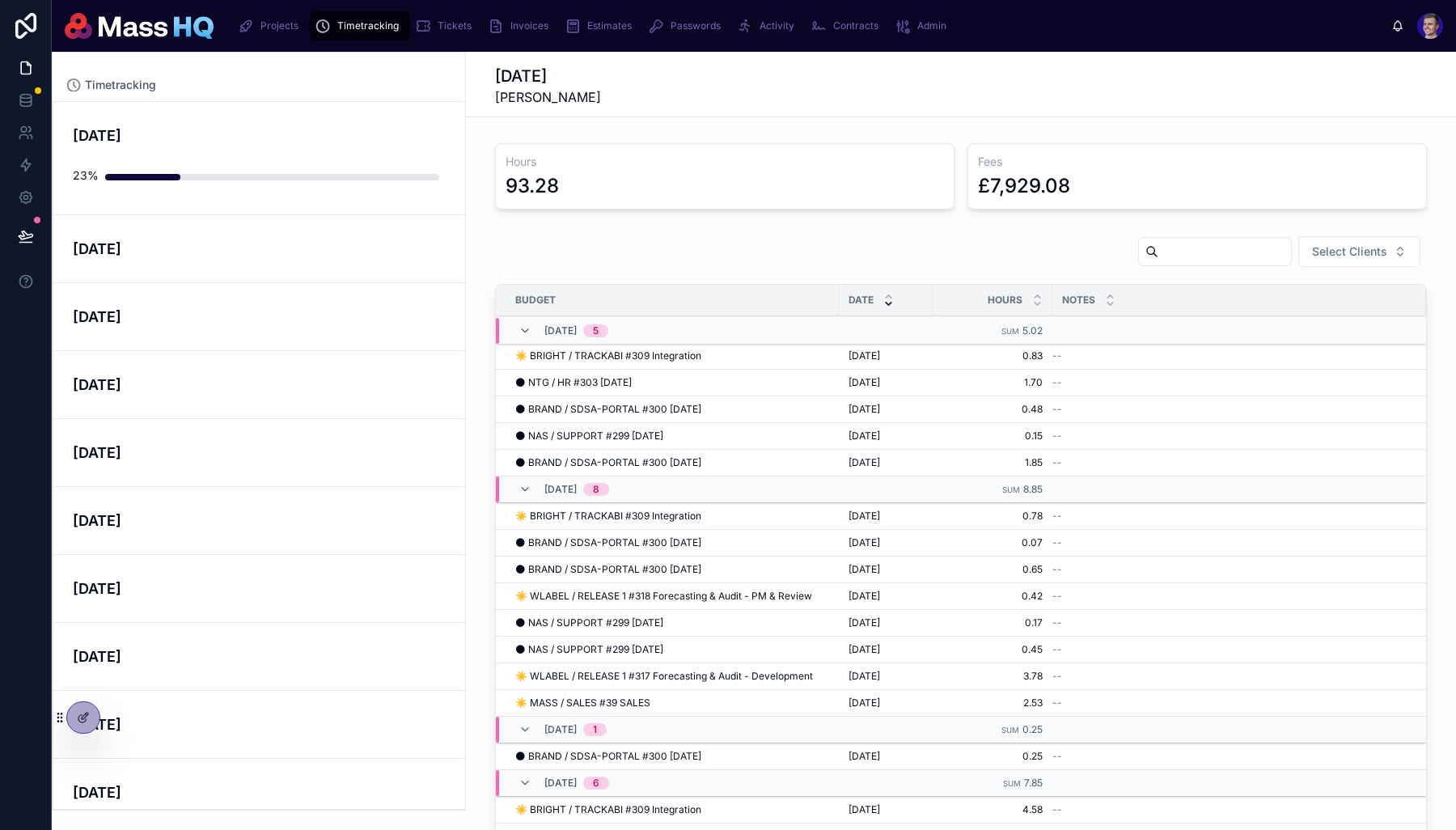
click at [327, 229] on link "September 2025" at bounding box center [259, 249] width 412 height 68
click at [328, 239] on h4 "September 2025" at bounding box center [259, 249] width 373 height 22
click at [139, 260] on link "September 2025" at bounding box center [259, 249] width 412 height 68
click at [139, 247] on h4 "September 2025" at bounding box center [259, 249] width 373 height 22
click at [132, 326] on h4 "August 2025" at bounding box center [259, 316] width 373 height 22
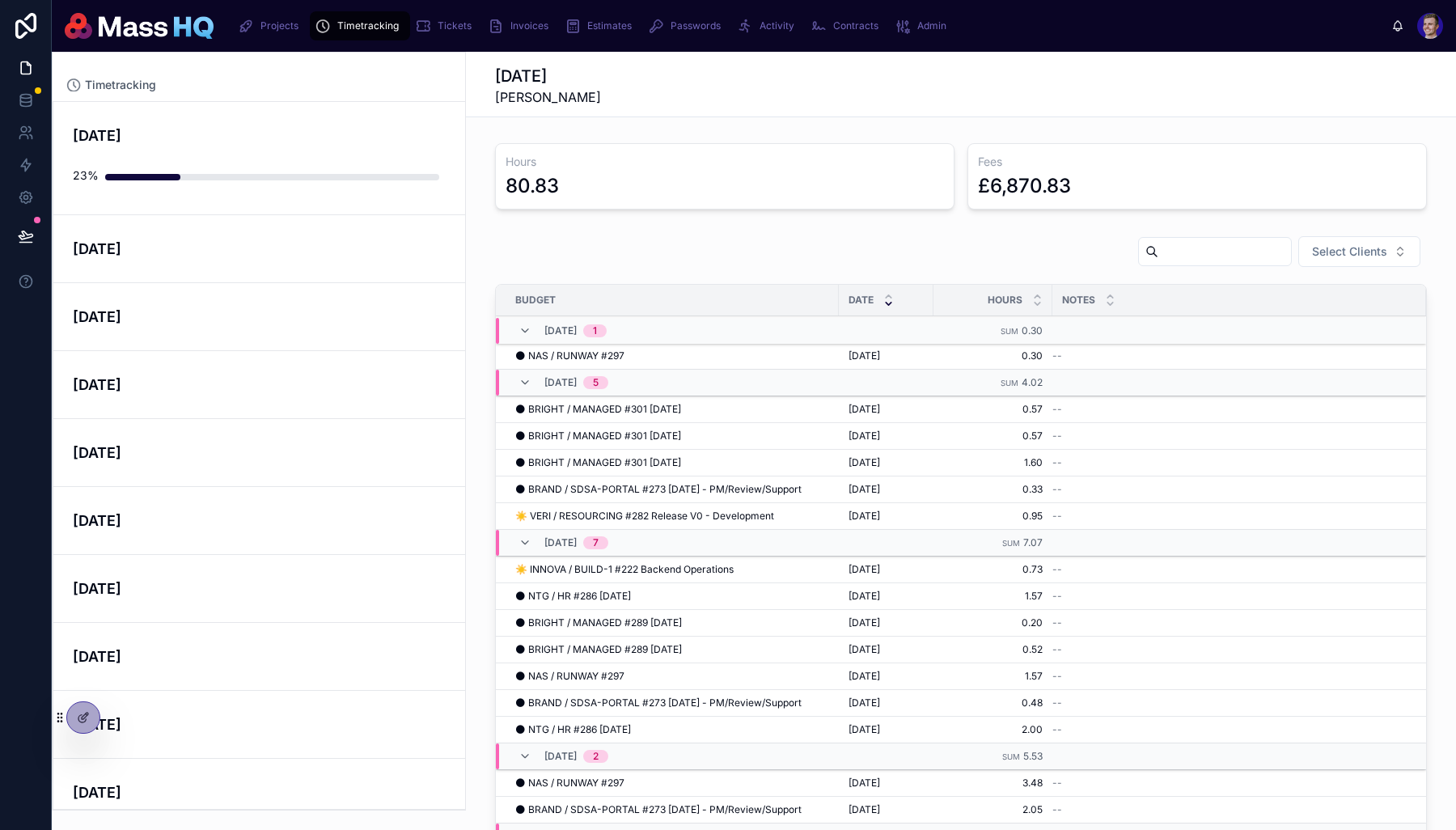
click at [186, 255] on h4 "September 2025" at bounding box center [259, 249] width 373 height 22
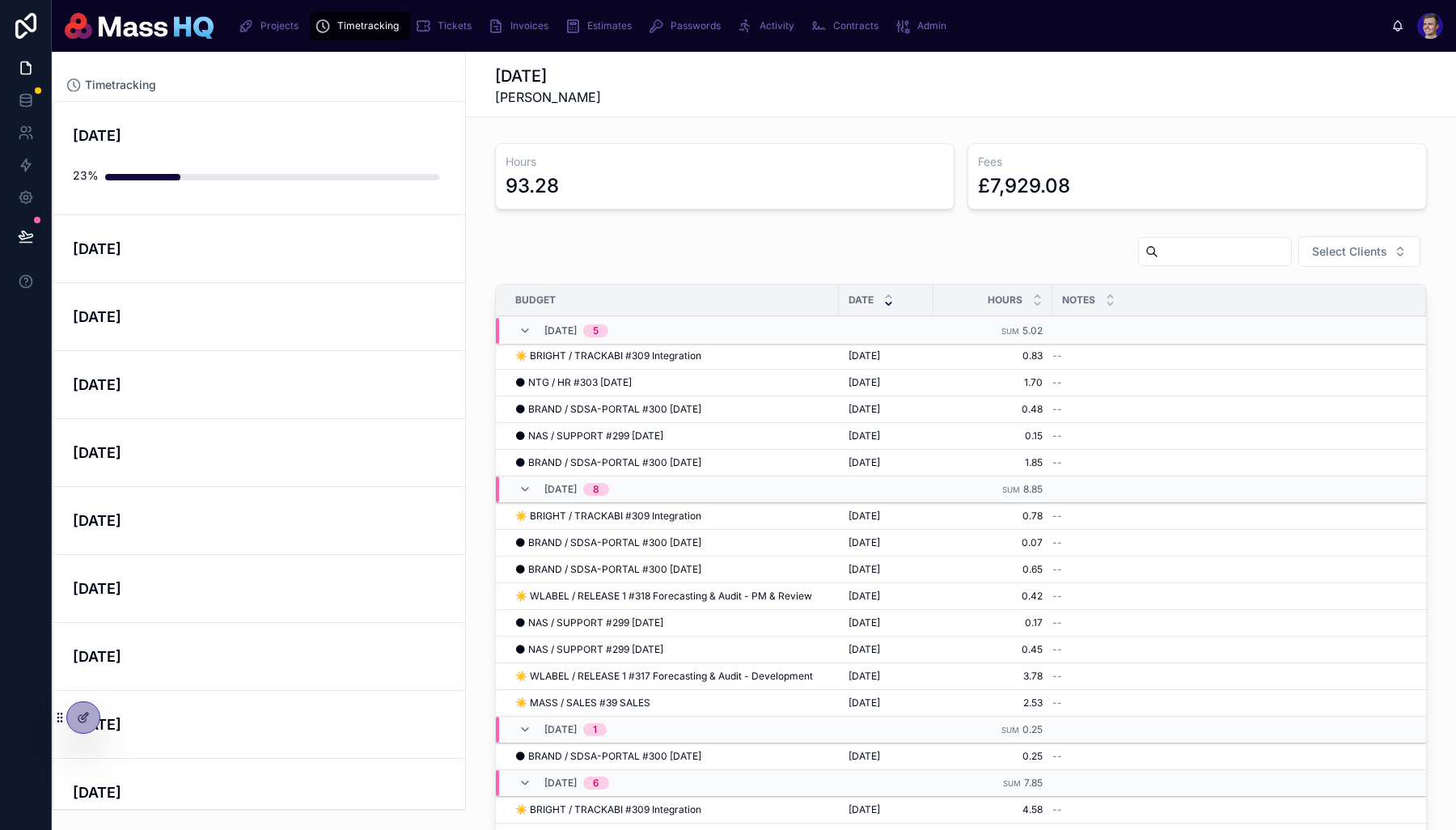
click at [223, 177] on div at bounding box center [272, 176] width 334 height 6
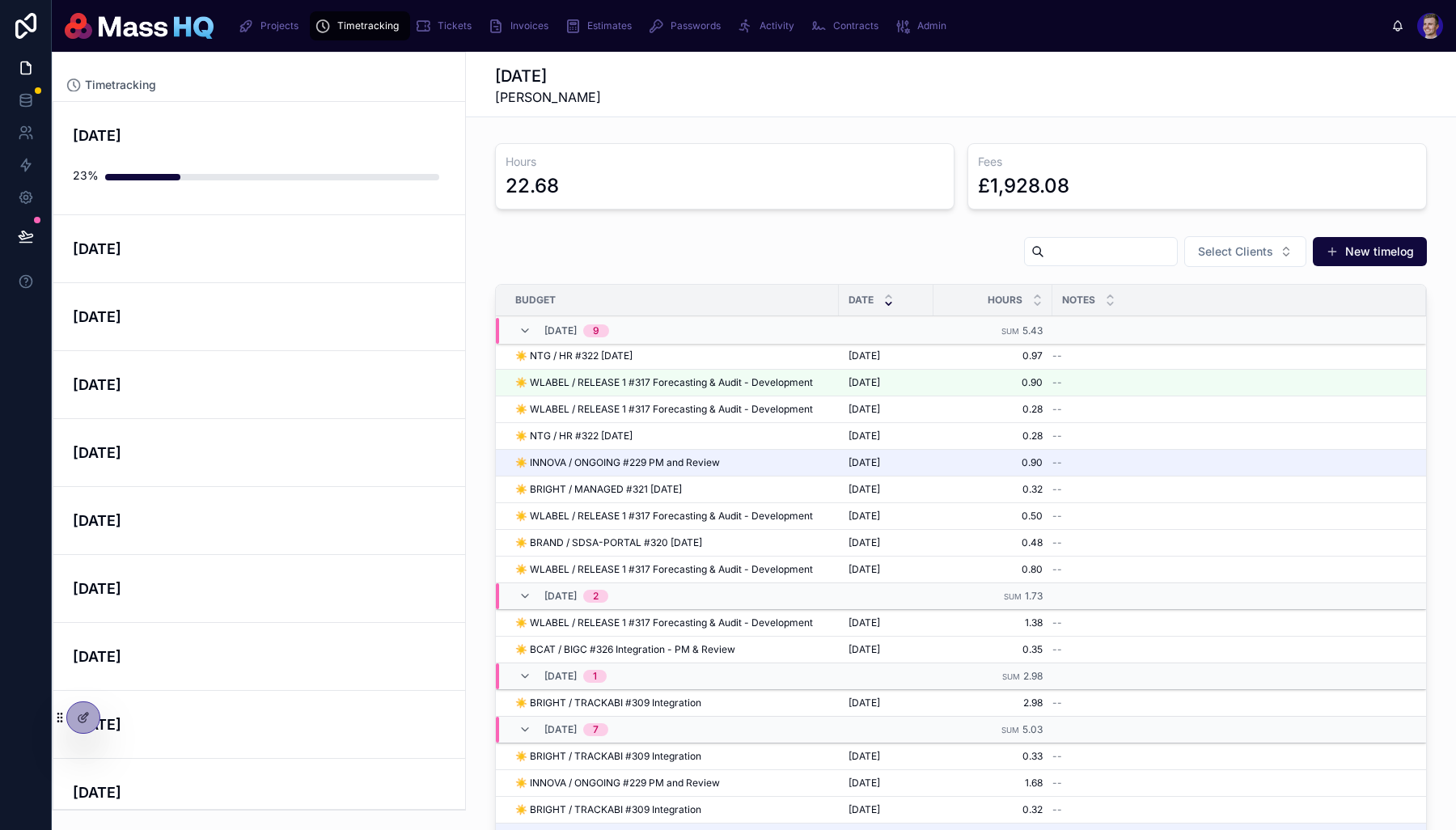
click at [0, 0] on span "Update" at bounding box center [0, 0] width 0 height 0
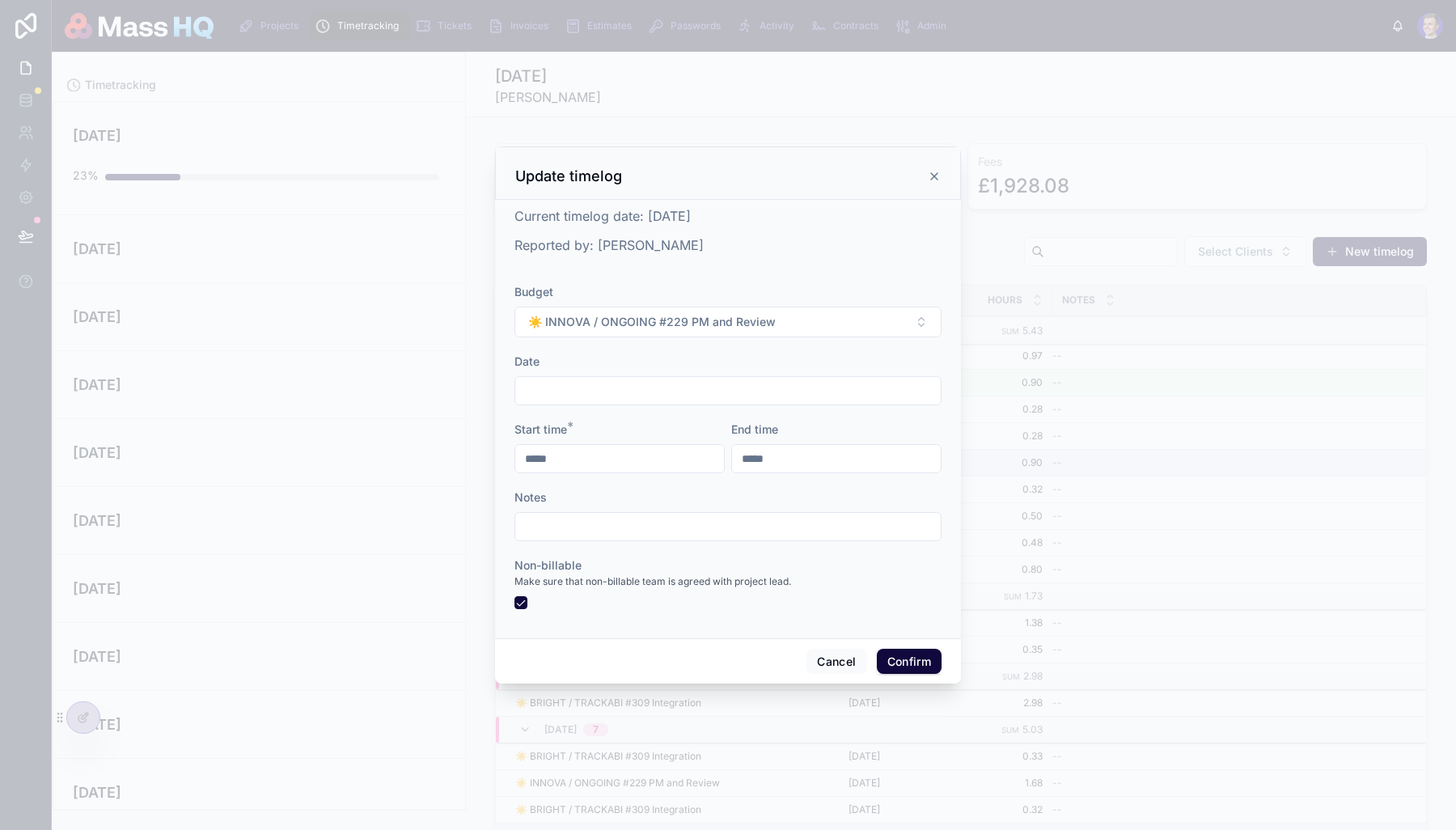
click at [1168, 453] on div at bounding box center [728, 415] width 1456 height 830
click at [830, 659] on button "Cancel" at bounding box center [837, 661] width 60 height 25
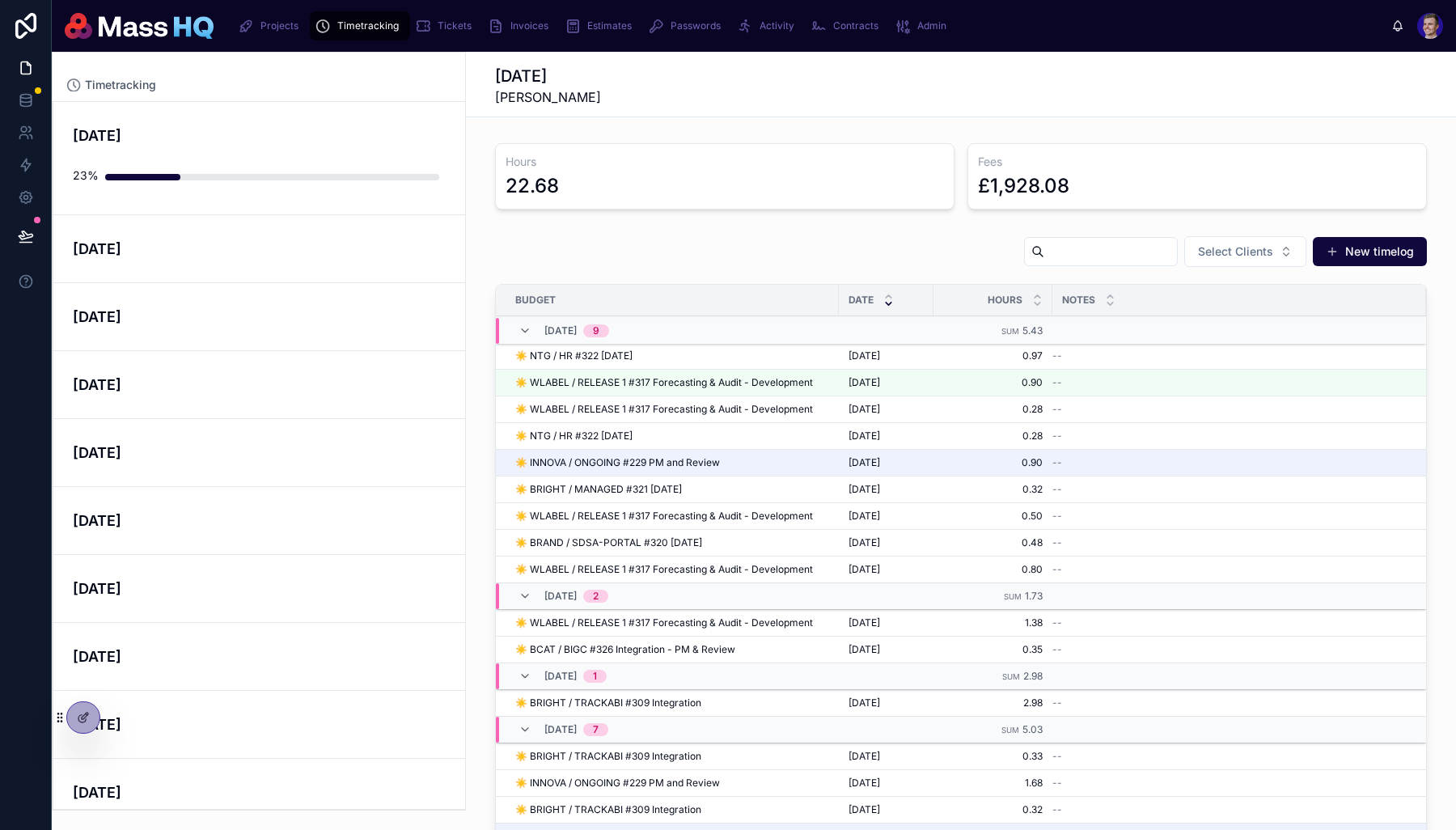
click at [0, 0] on button "Update" at bounding box center [0, 0] width 0 height 0
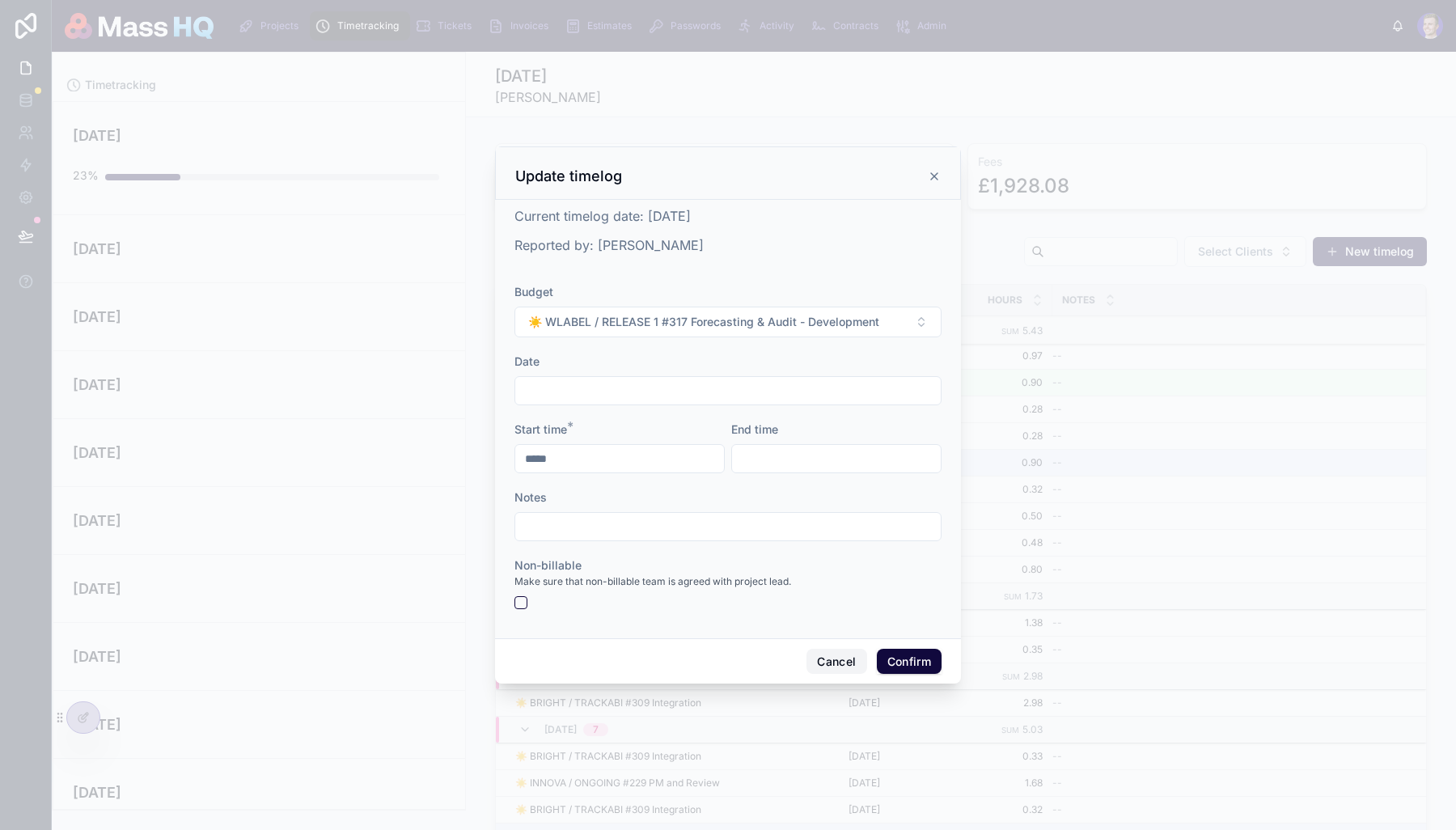
click at [836, 663] on button "Cancel" at bounding box center [837, 661] width 60 height 25
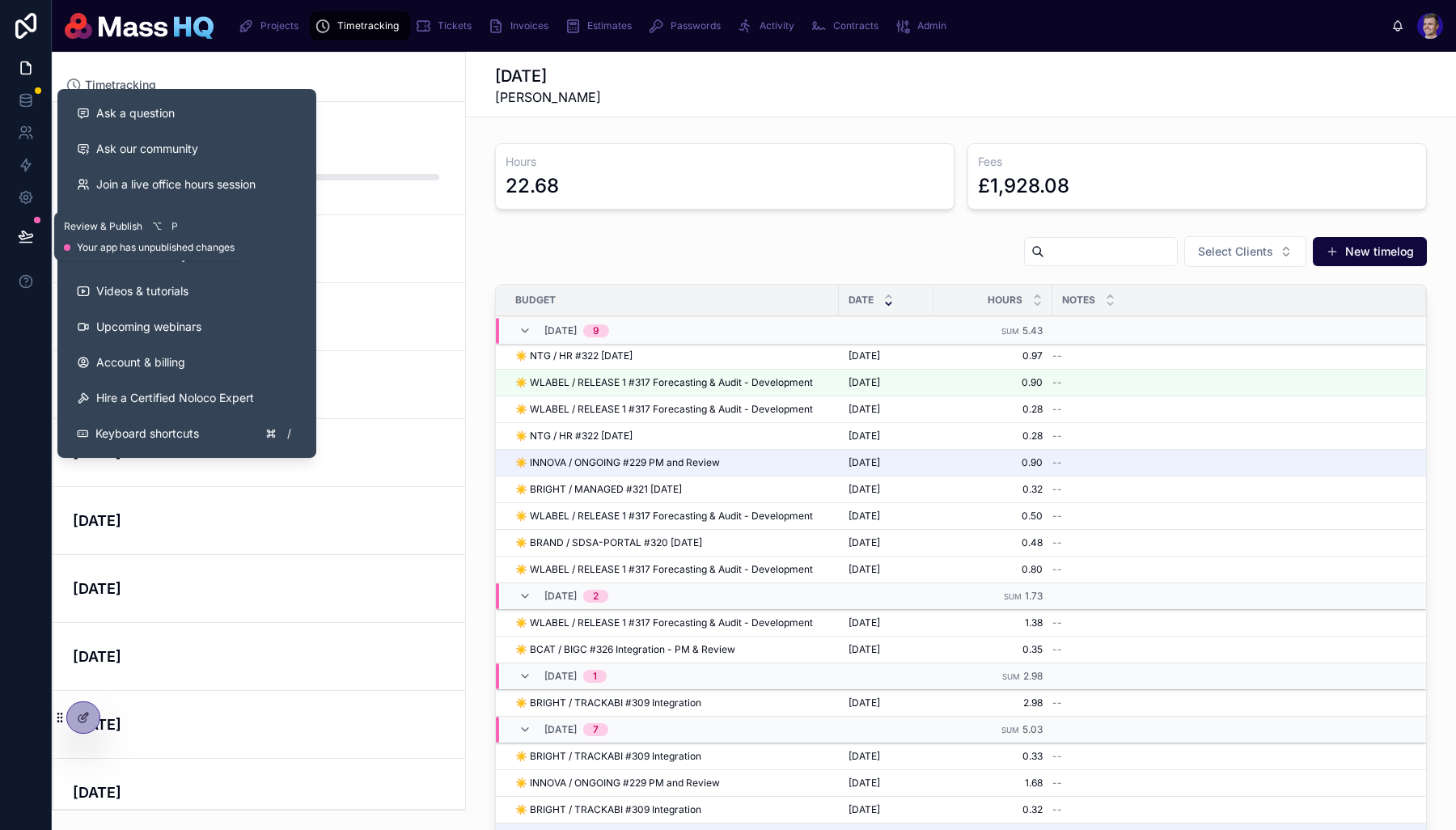
click at [21, 246] on button at bounding box center [25, 236] width 35 height 45
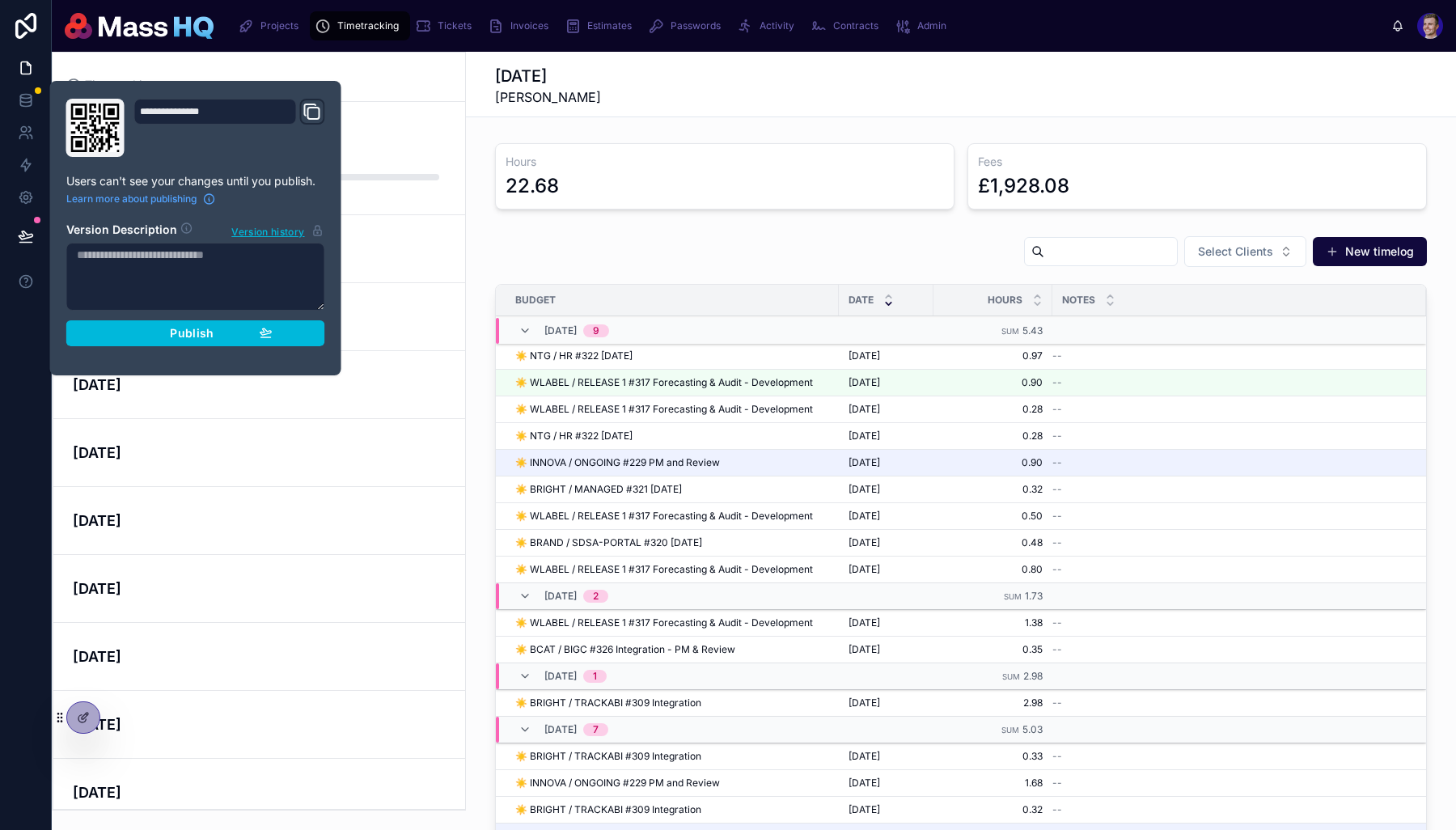
click at [196, 331] on span "Publish" at bounding box center [192, 333] width 44 height 15
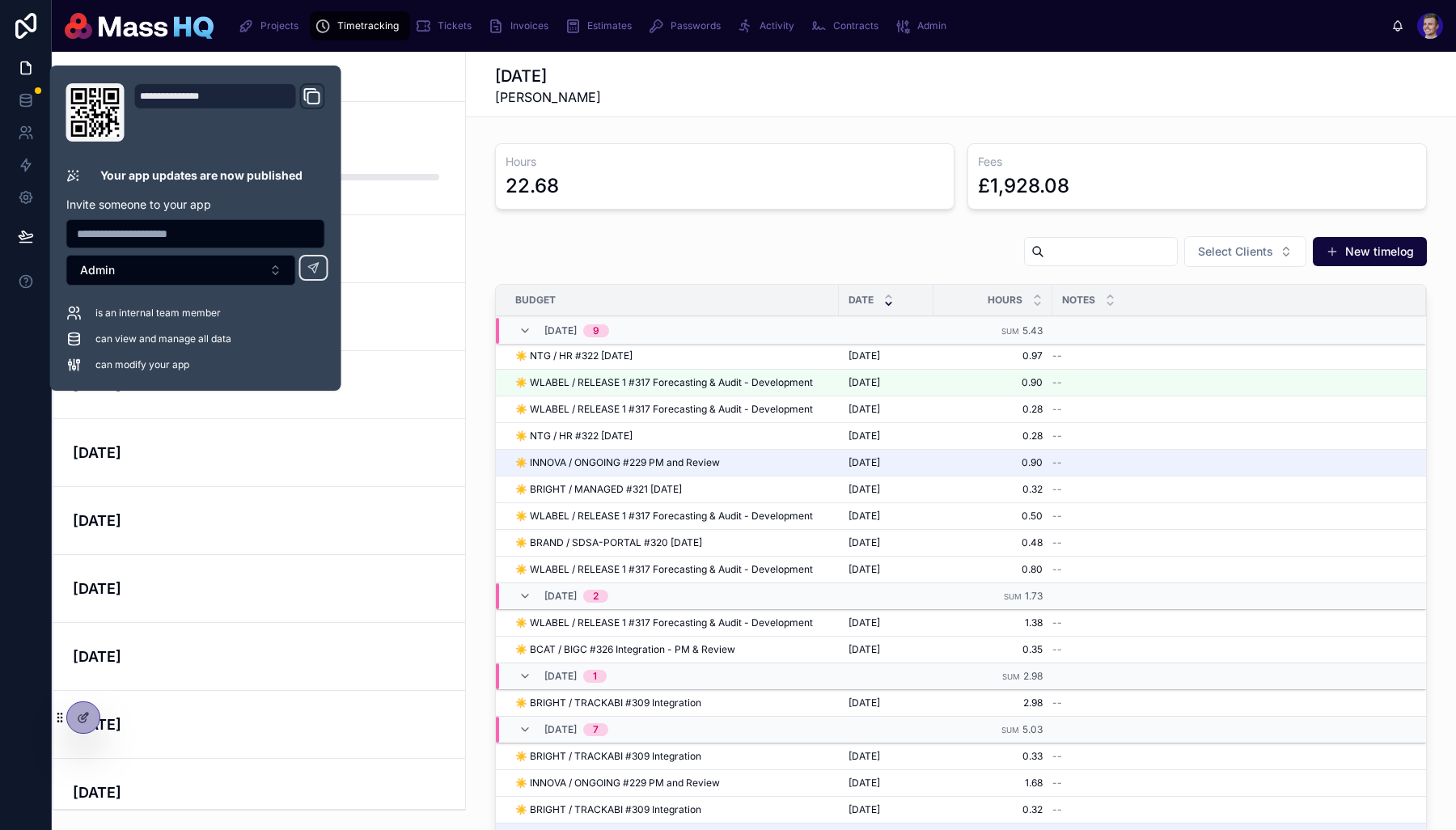
click at [707, 93] on div "October 2025 Russell Bishop" at bounding box center [960, 85] width 932 height 42
